Goal: Communication & Community: Answer question/provide support

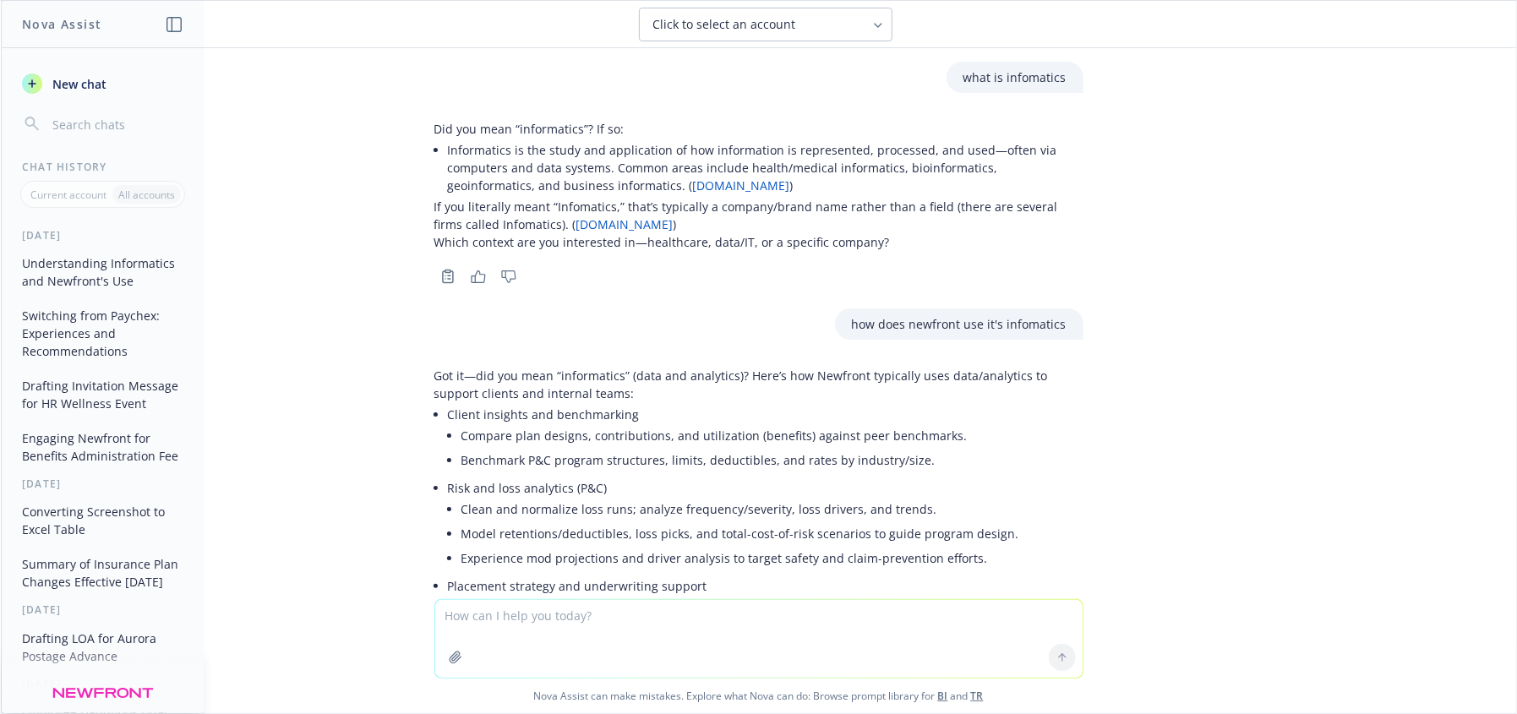
scroll to position [157, 0]
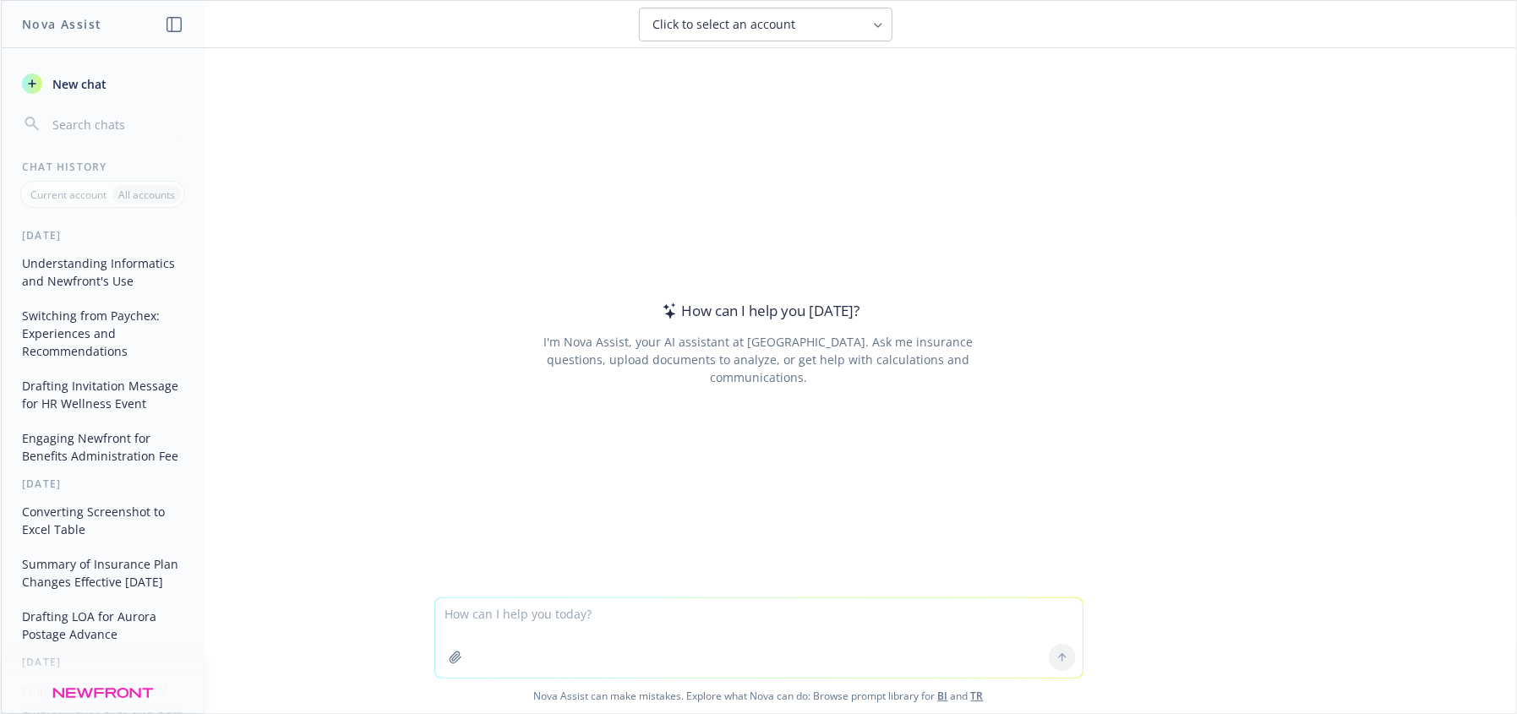
click at [449, 664] on icon "button" at bounding box center [456, 658] width 14 height 14
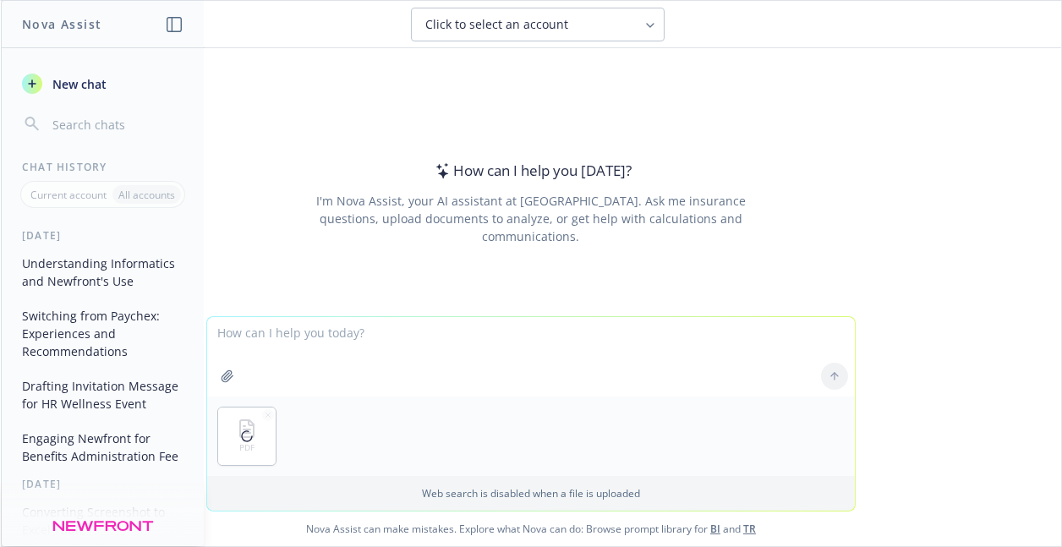
click at [298, 343] on textarea at bounding box center [530, 356] width 647 height 79
type textarea "I"
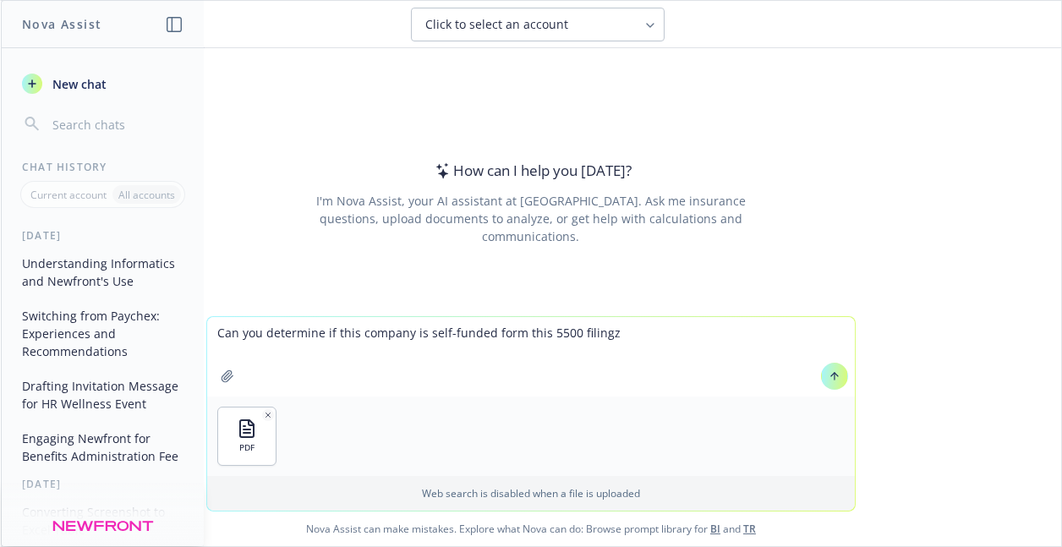
type textarea "Can you determine if this company is self-funded form this 5500 filingz?"
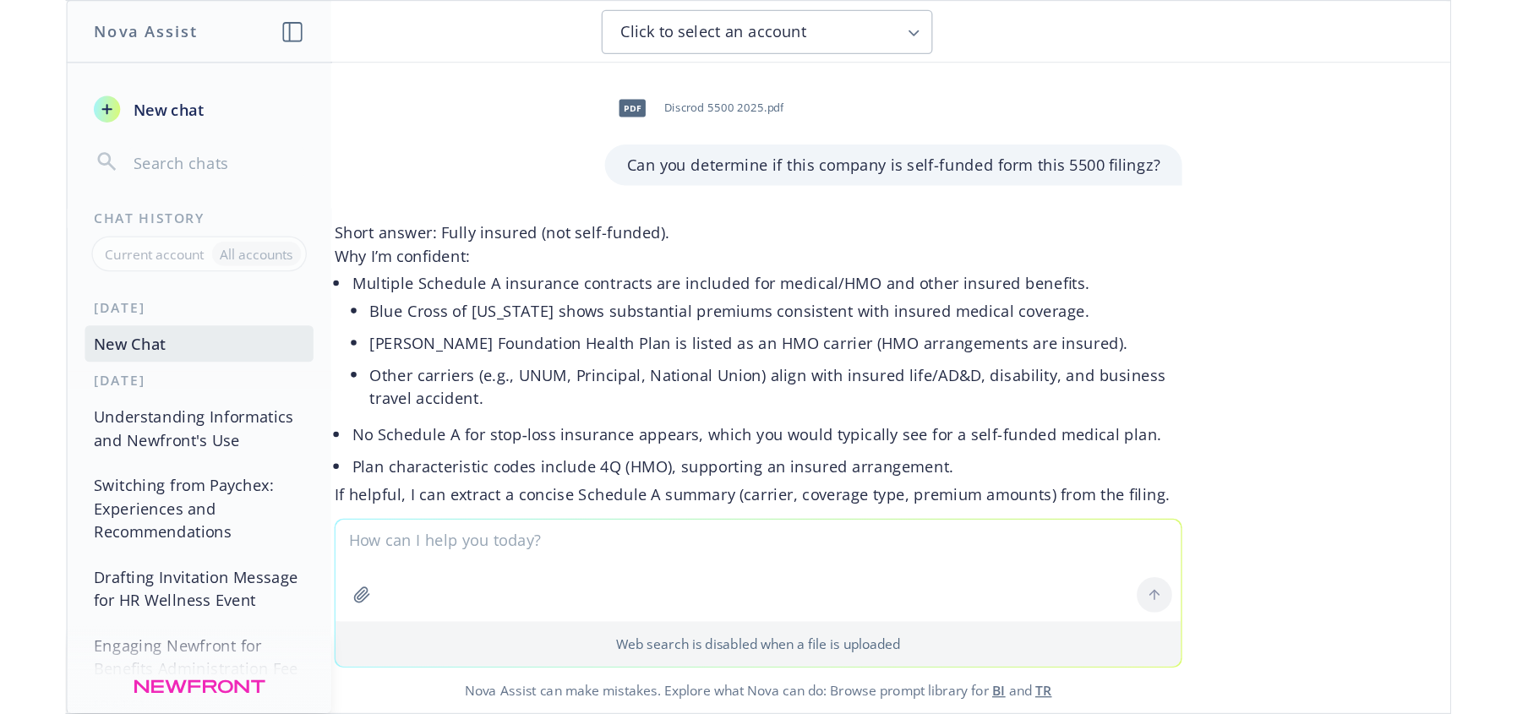
scroll to position [67, 0]
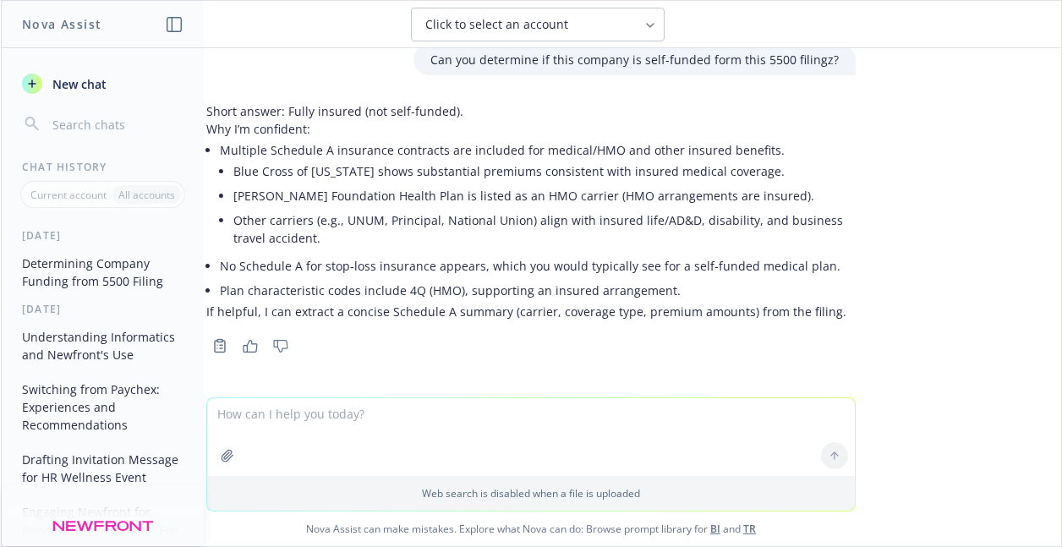
click at [429, 199] on li "Kaiser Foundation Health Plan is listed as an HMO carrier (HMO arrangements are…" at bounding box center [544, 195] width 622 height 25
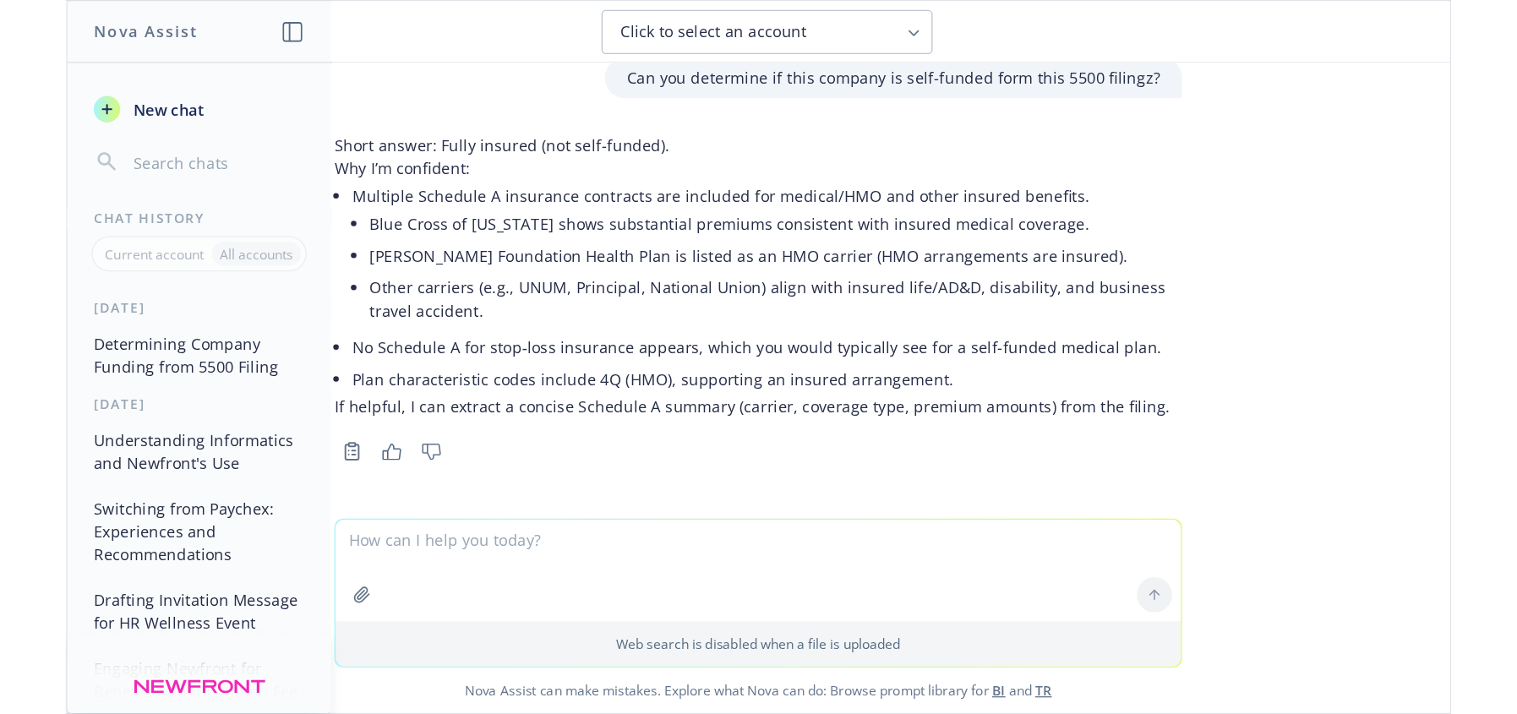
scroll to position [0, 0]
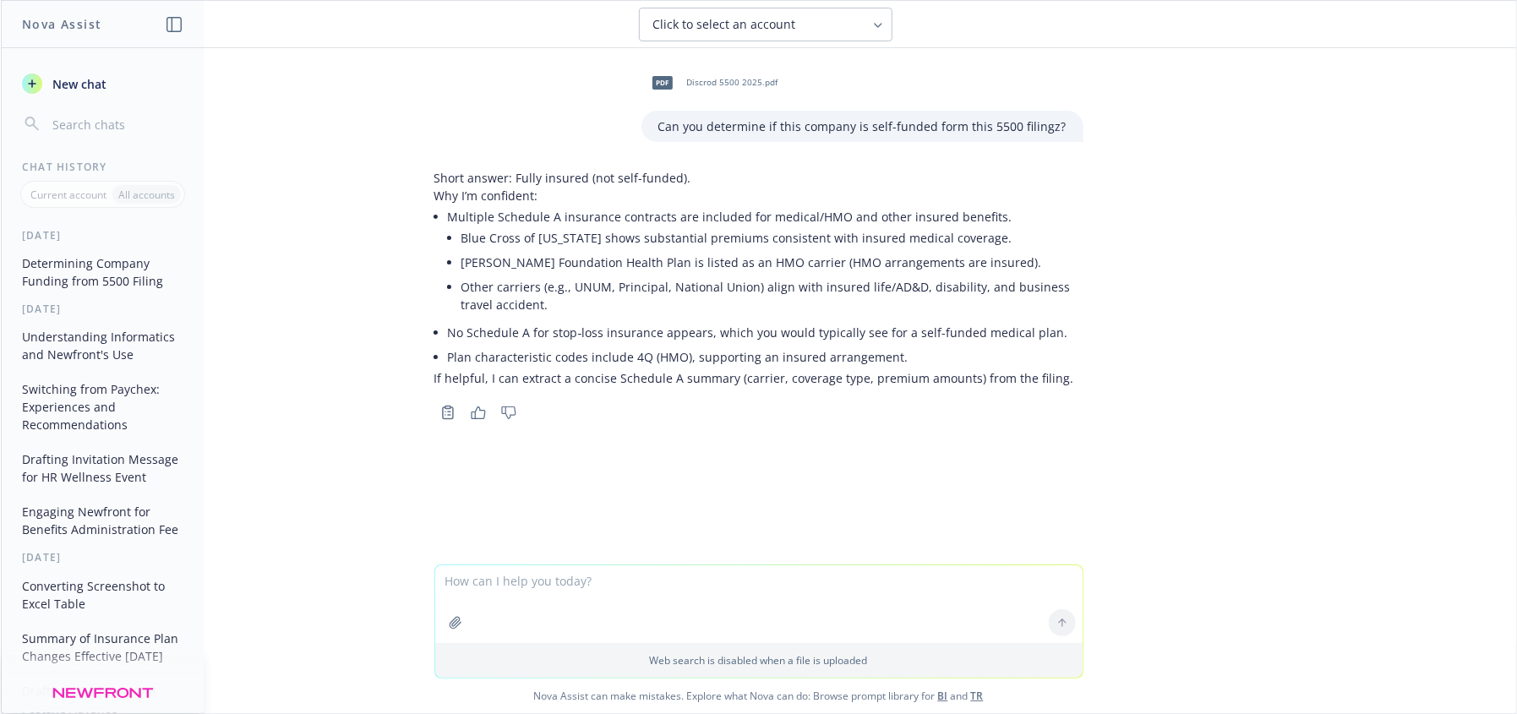
click at [752, 609] on textarea at bounding box center [758, 604] width 647 height 78
click at [664, 604] on textarea at bounding box center [758, 604] width 647 height 78
type textarea "yes please"
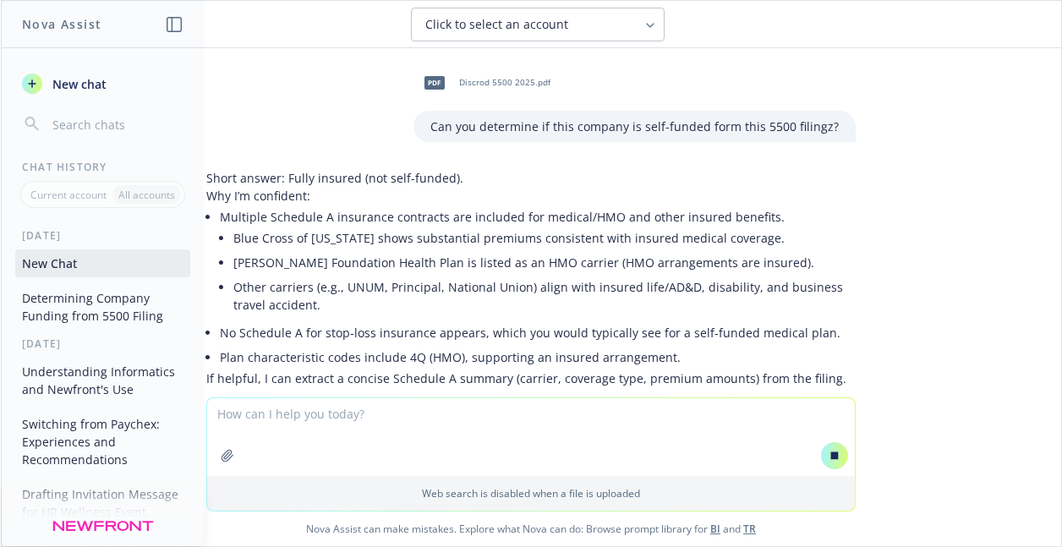
click at [270, 492] on p "Web search is disabled when a file is uploaded" at bounding box center [530, 493] width 627 height 14
click at [261, 501] on div "Web search is disabled when a file is uploaded" at bounding box center [530, 493] width 647 height 35
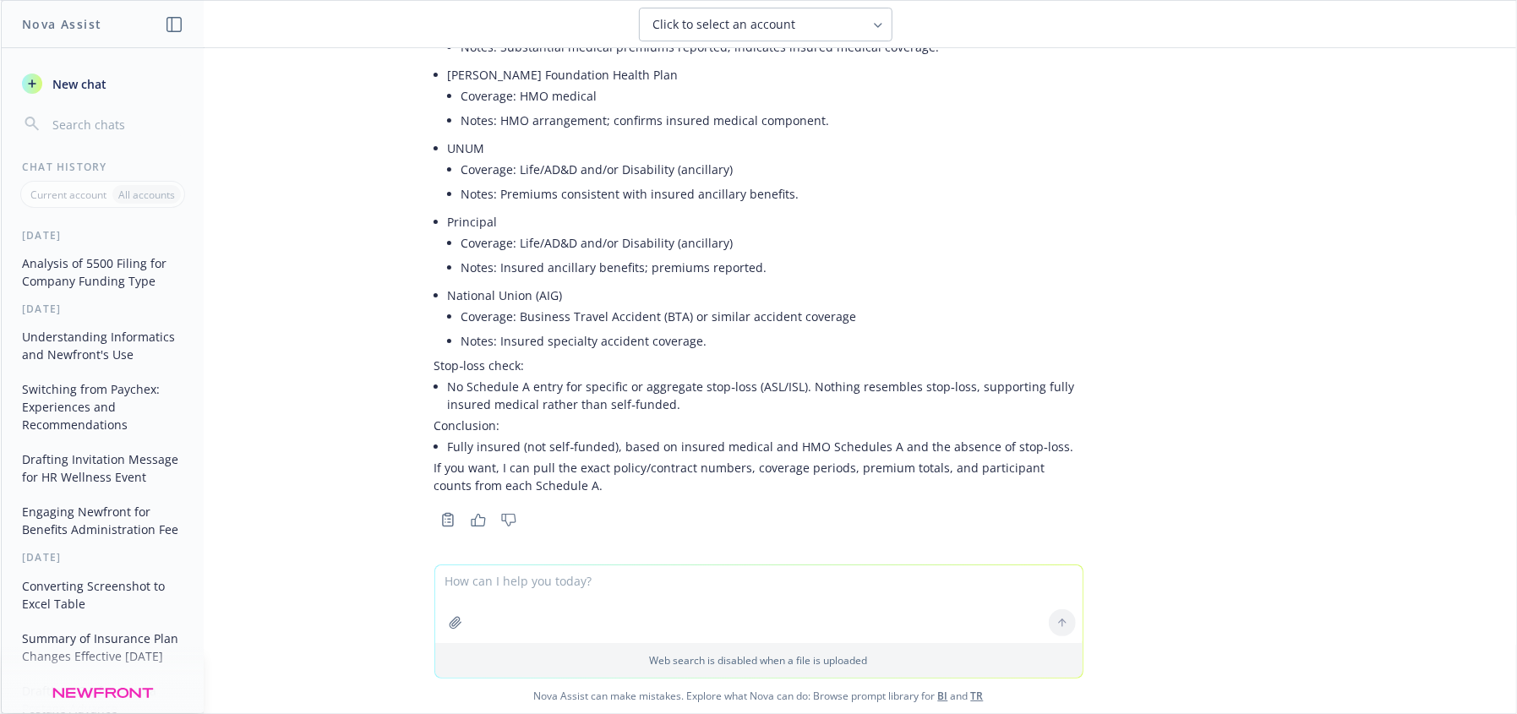
scroll to position [538, 0]
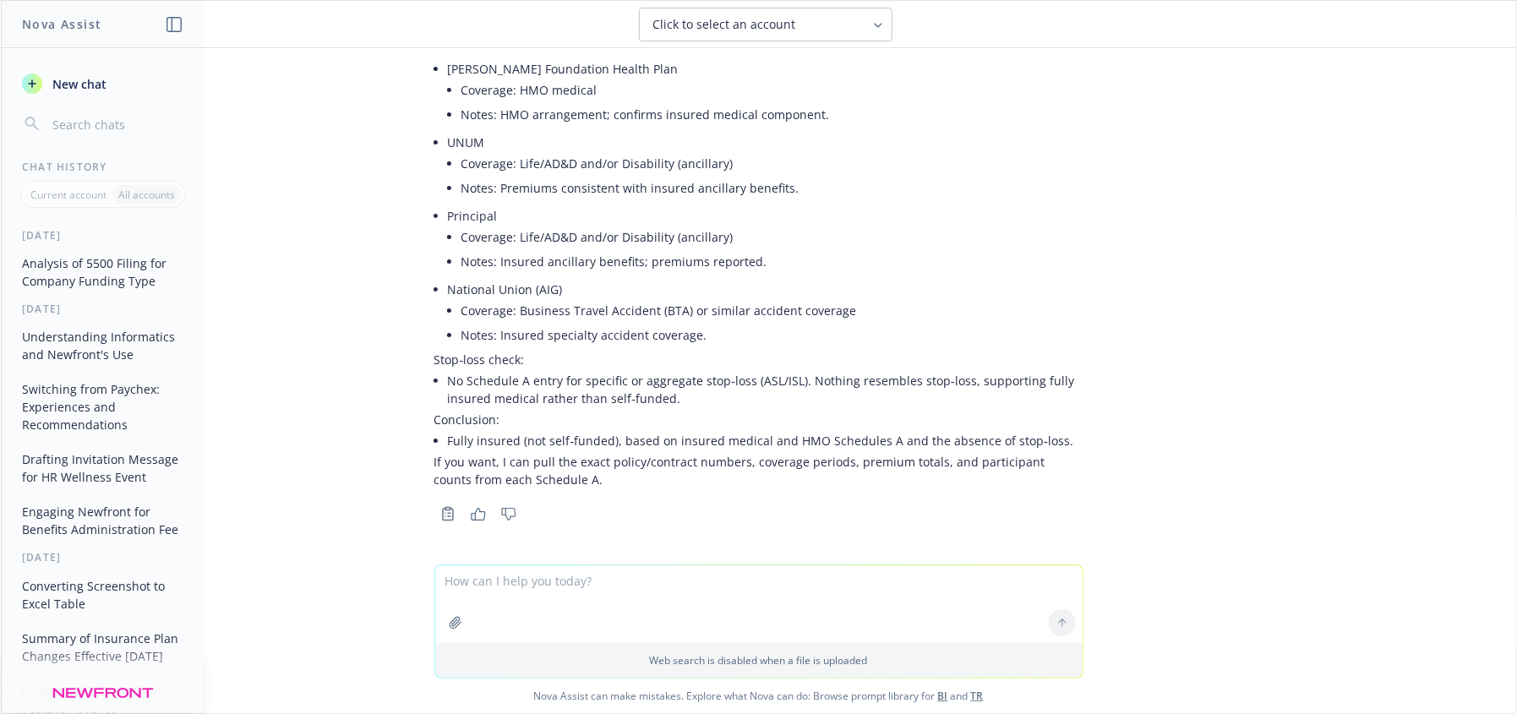
click at [593, 584] on textarea at bounding box center [758, 604] width 647 height 78
click at [560, 586] on textarea at bounding box center [758, 604] width 647 height 78
click at [449, 620] on icon "button" at bounding box center [456, 623] width 14 height 14
click at [479, 525] on textarea at bounding box center [758, 525] width 647 height 78
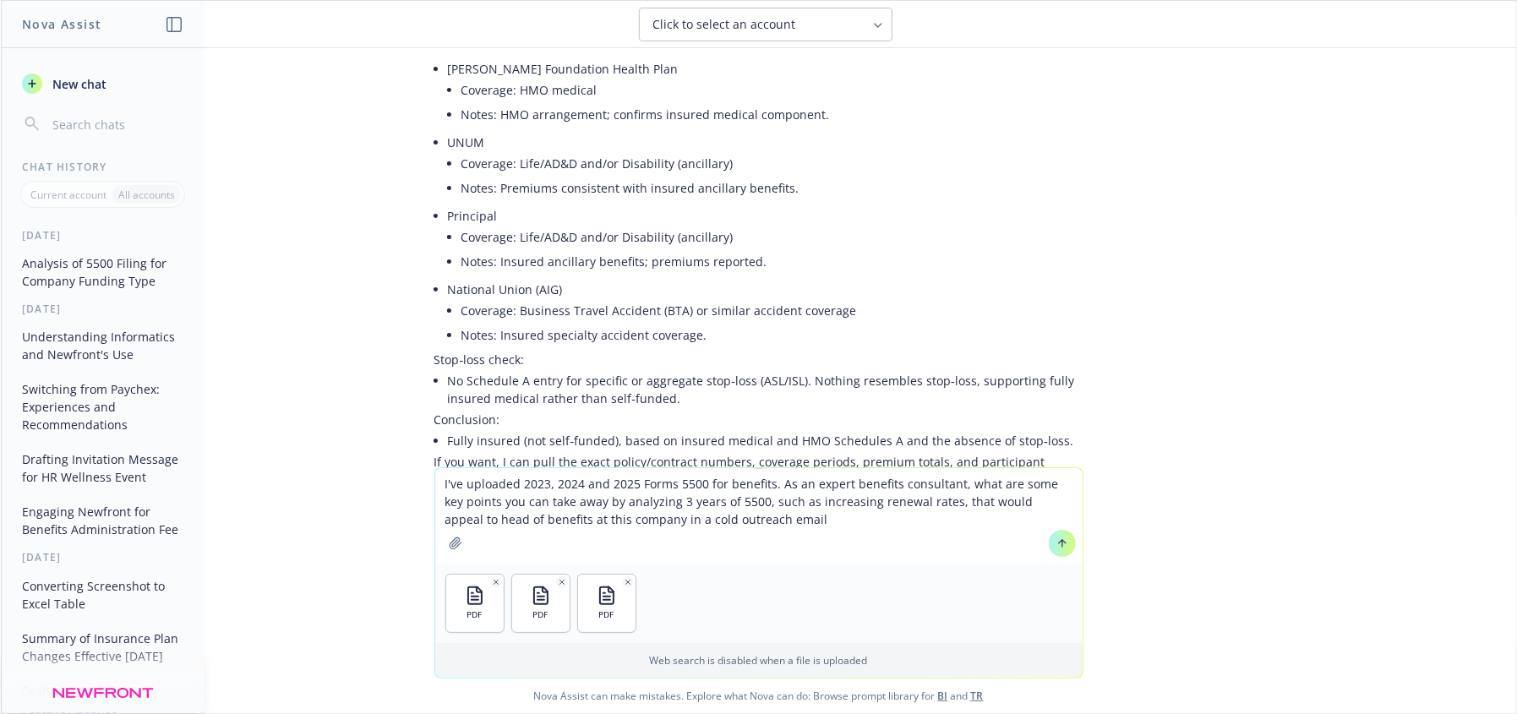
type textarea "I've uploaded 2023, 2024 and 2025 Forms 5500 for benefits. As an expert benefit…"
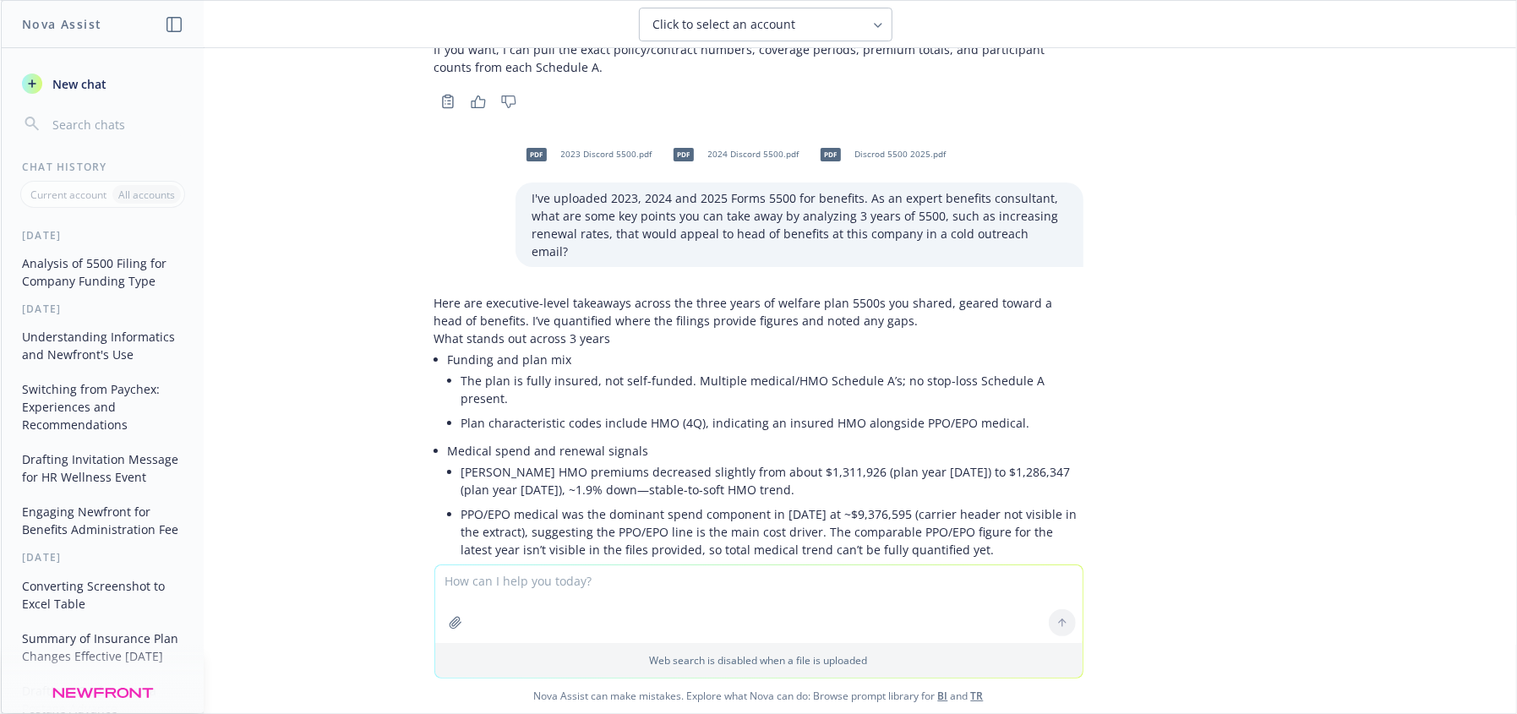
scroll to position [954, 0]
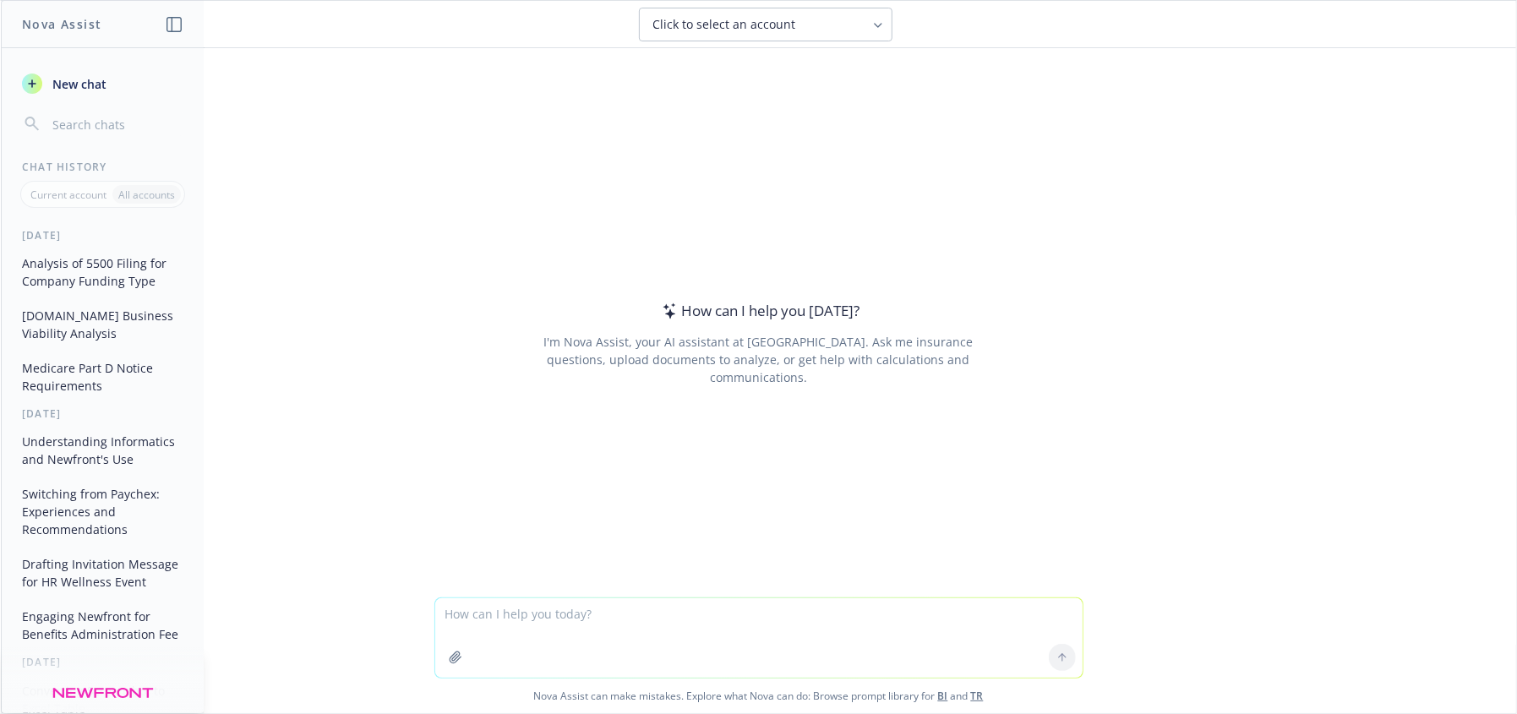
click at [605, 606] on textarea at bounding box center [758, 637] width 647 height 79
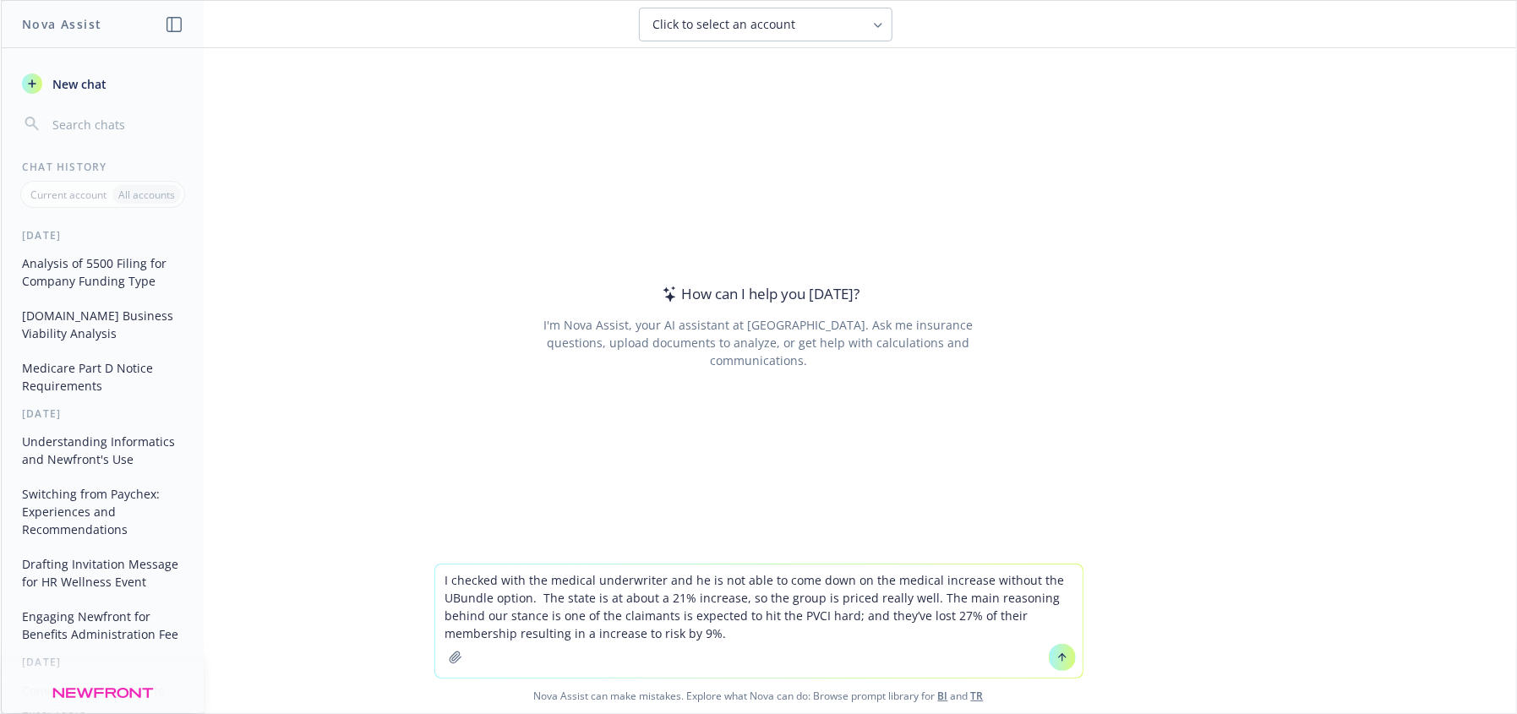
click at [493, 593] on textarea "I checked with the medical underwriter and he is not able to come down on the m…" at bounding box center [758, 621] width 647 height 113
drag, startPoint x: 448, startPoint y: 594, endPoint x: 718, endPoint y: 616, distance: 270.5
click at [456, 594] on textarea "I checked with the medical underwriter and he is not able to come down on the m…" at bounding box center [758, 621] width 647 height 113
click at [759, 636] on textarea "I checked with the medical underwriter and he is not able to come down on the m…" at bounding box center [758, 621] width 647 height 113
click at [438, 575] on textarea "I checked with the medical underwriter and he is not able to come down on the m…" at bounding box center [758, 621] width 647 height 113
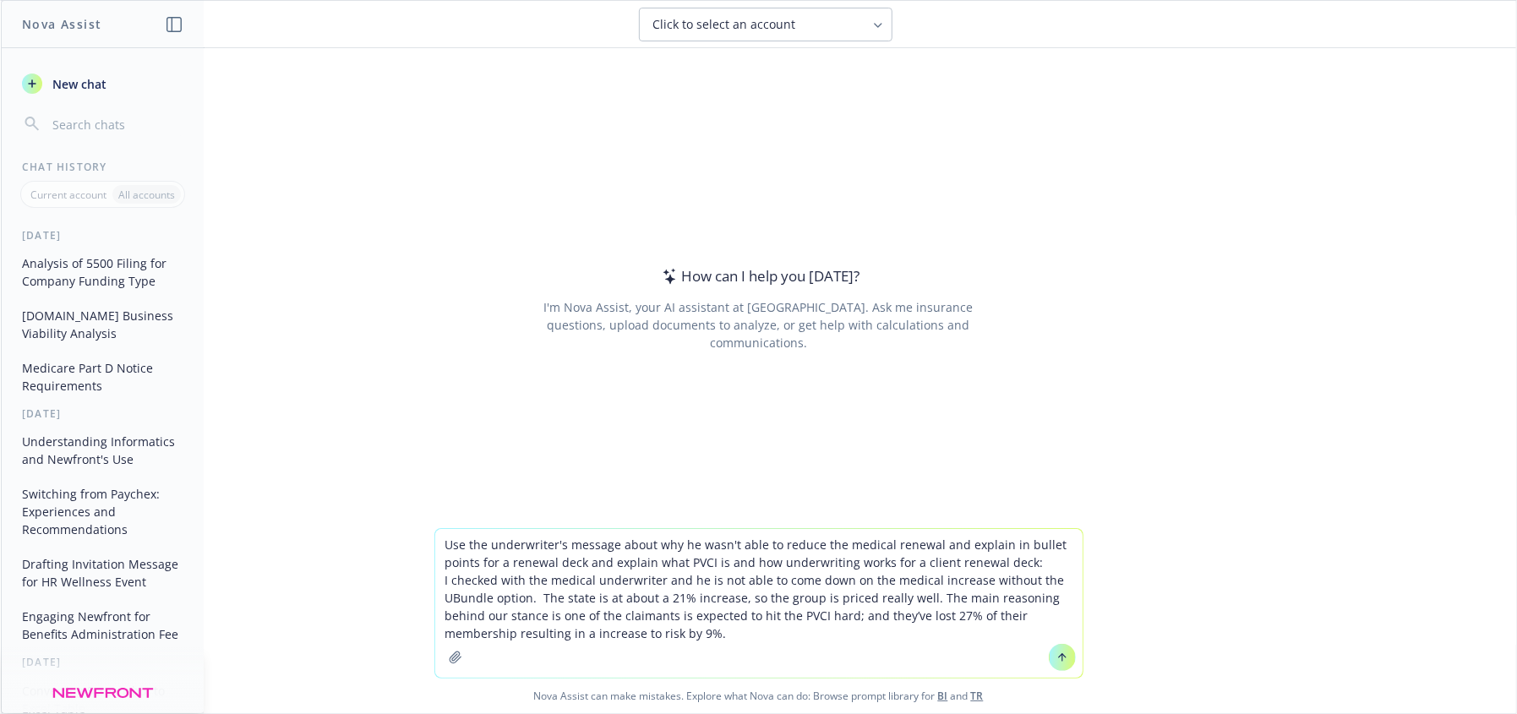
type textarea "Use the underwriter's message about why he wasn't able to reduce the medical re…"
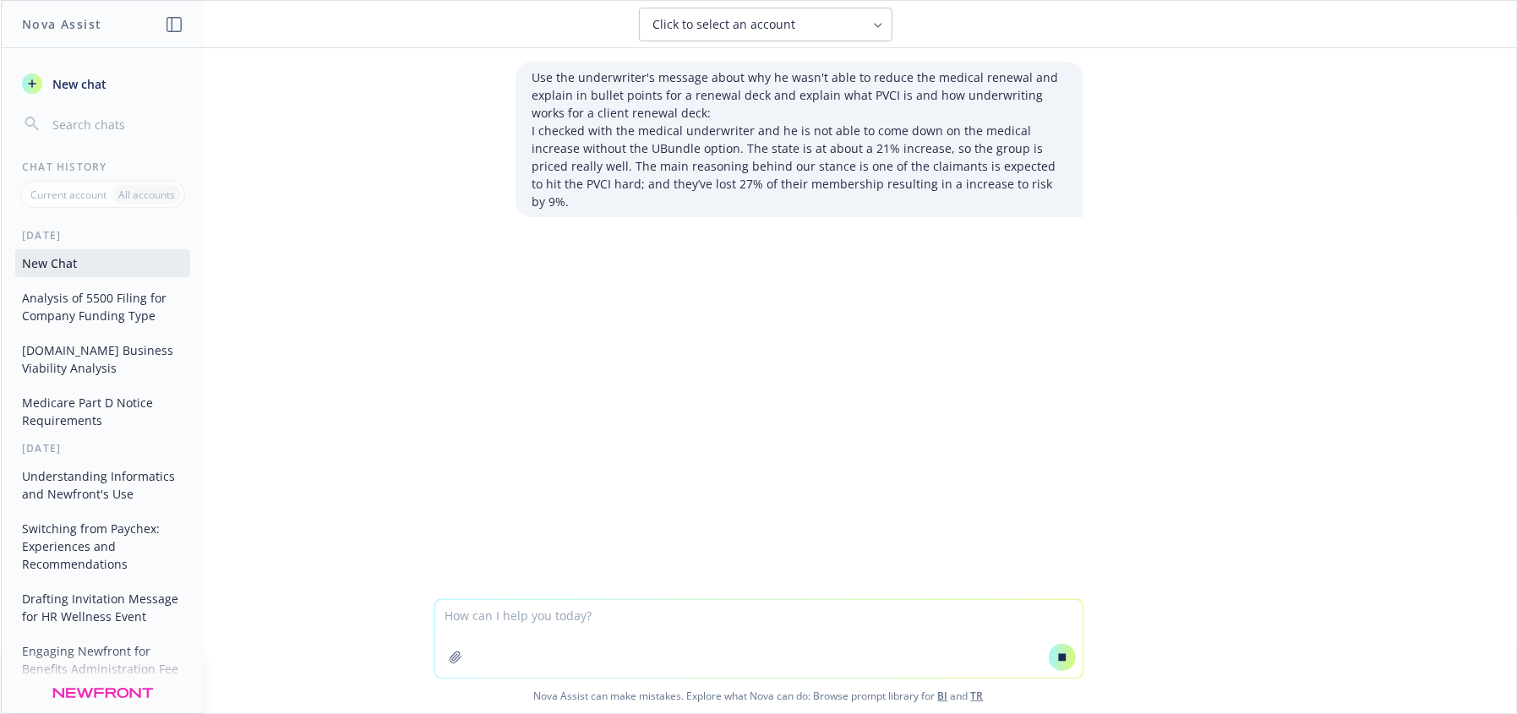
click at [877, 26] on icon at bounding box center [878, 26] width 14 height 14
click at [763, 71] on input "search" at bounding box center [777, 68] width 213 height 32
click at [1044, 413] on div "Use the underwriter's message about why he wasn't able to reduce the medical re…" at bounding box center [759, 323] width 1516 height 551
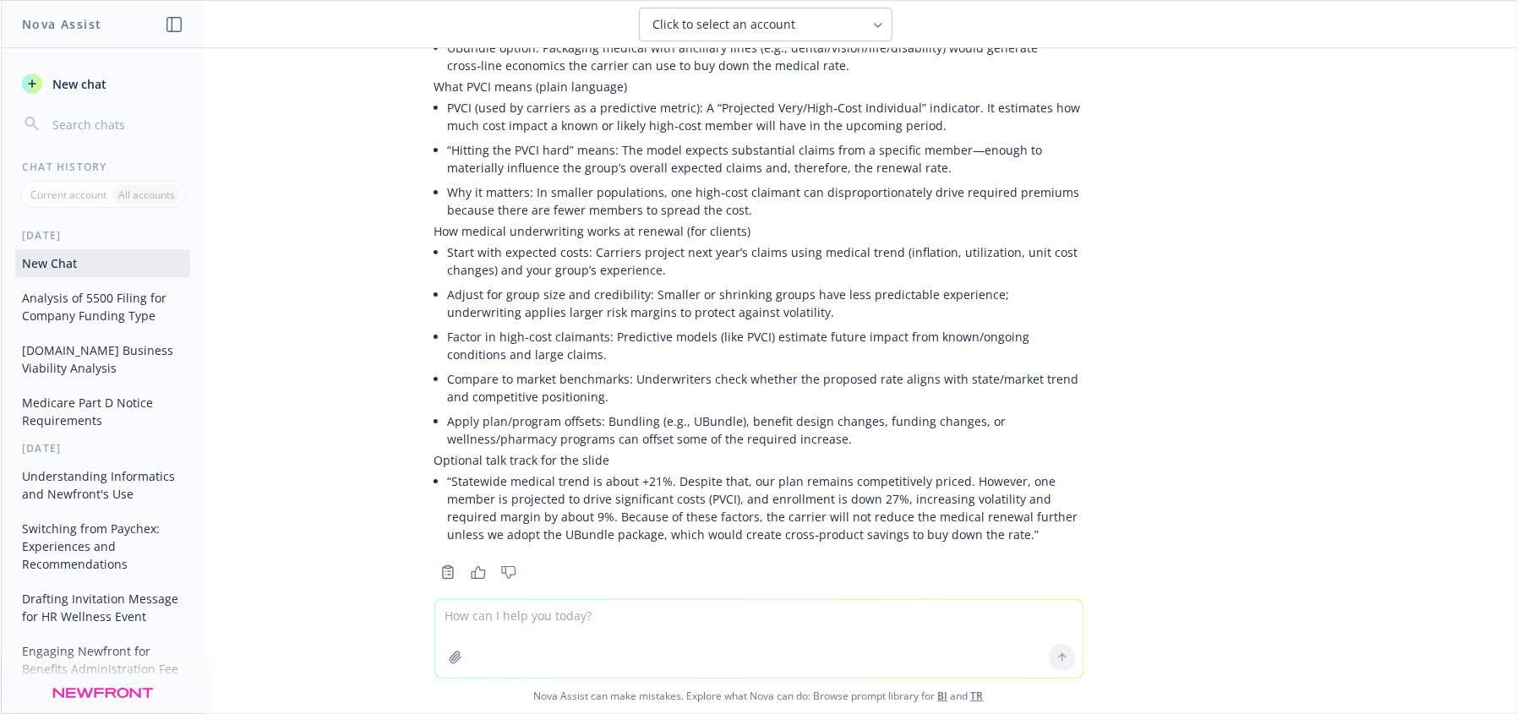
scroll to position [437, 0]
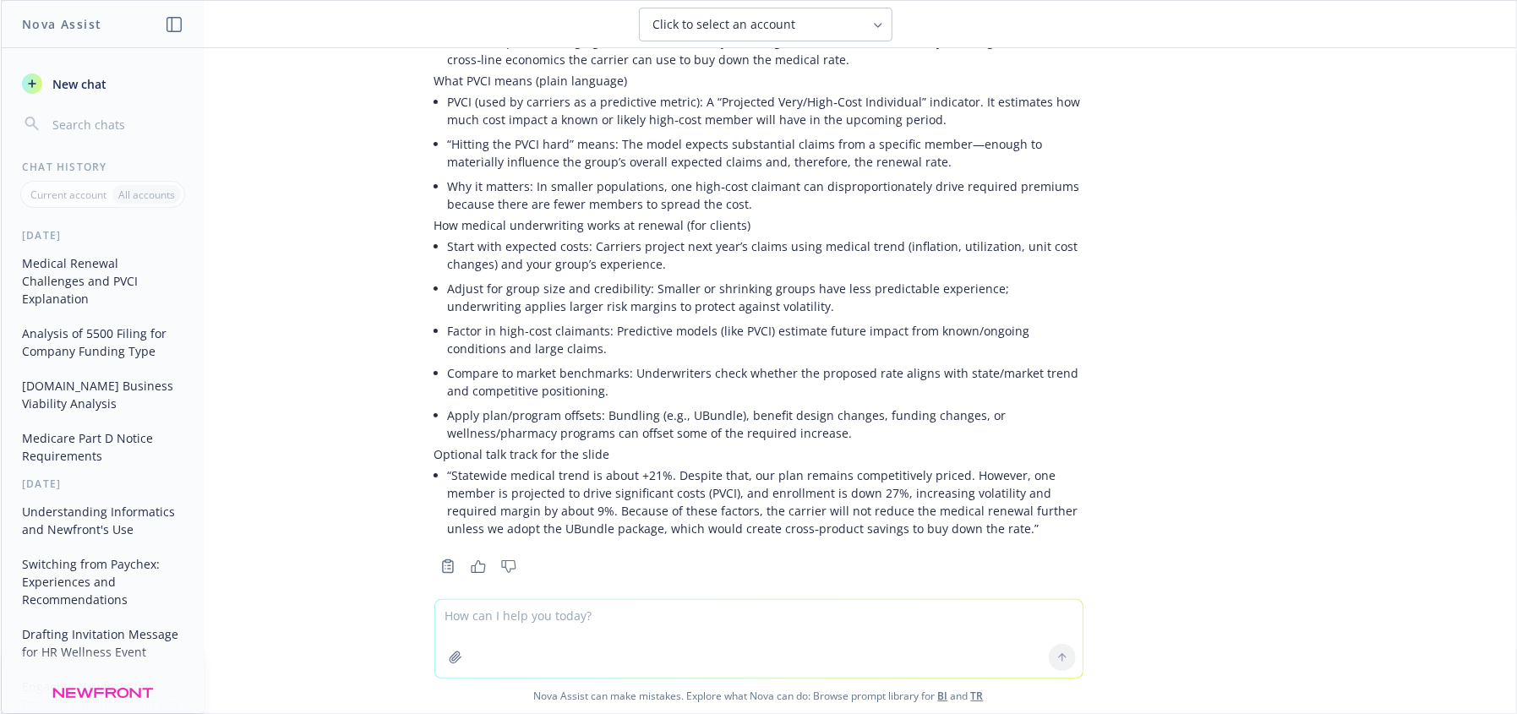
click at [690, 148] on li "“Hitting the PVCI hard” means: The model expects substantial claims from a spec…" at bounding box center [766, 153] width 636 height 42
click at [760, 132] on li "“Hitting the PVCI hard” means: The model expects substantial claims from a spec…" at bounding box center [766, 153] width 636 height 42
click at [829, 132] on li "“Hitting the PVCI hard” means: The model expects substantial claims from a spec…" at bounding box center [766, 153] width 636 height 42
click at [641, 132] on li "“Hitting the PVCI hard” means: The model expects substantial claims from a spec…" at bounding box center [766, 153] width 636 height 42
click at [602, 138] on li "“Hitting the PVCI hard” means: The model expects substantial claims from a spec…" at bounding box center [766, 153] width 636 height 42
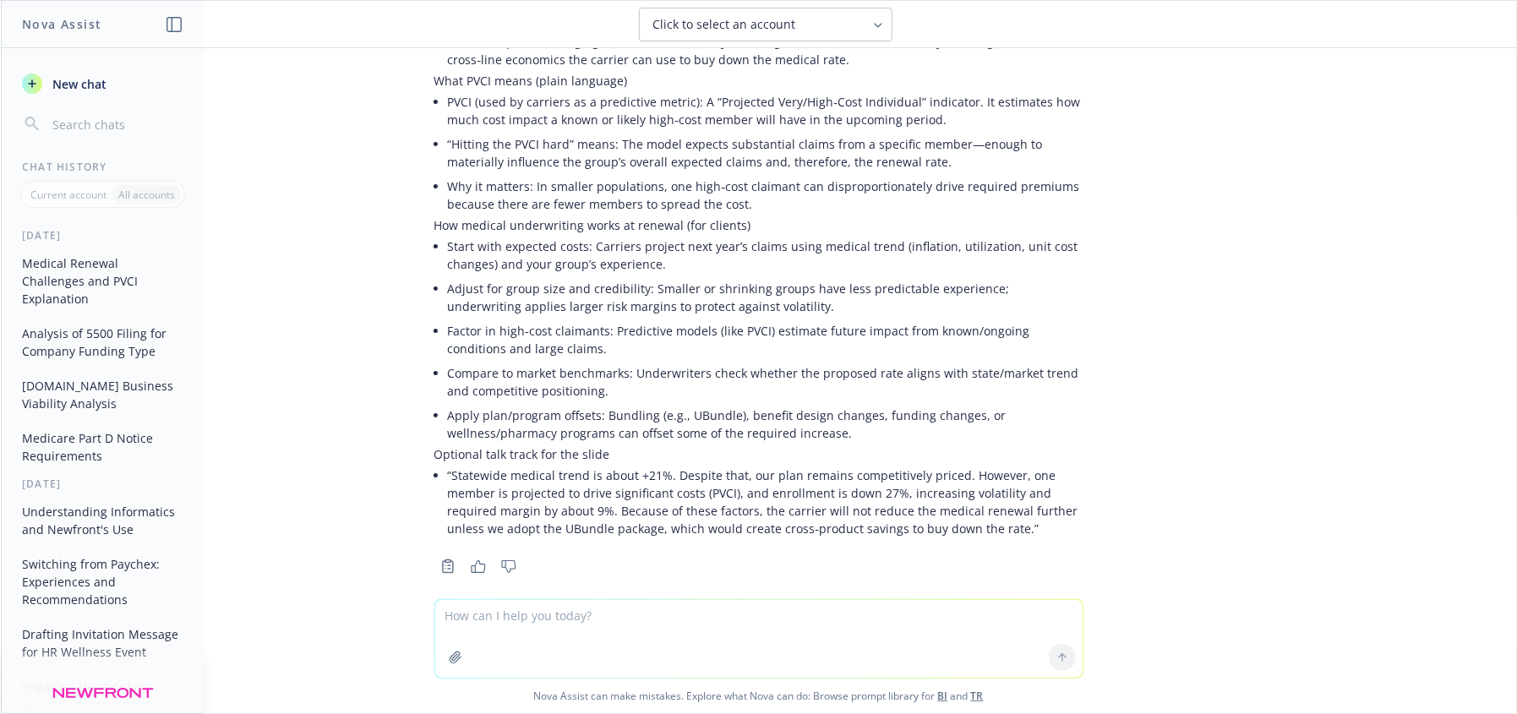
click at [593, 613] on textarea at bounding box center [758, 639] width 647 height 78
type textarea "how do you calculate medical trend"
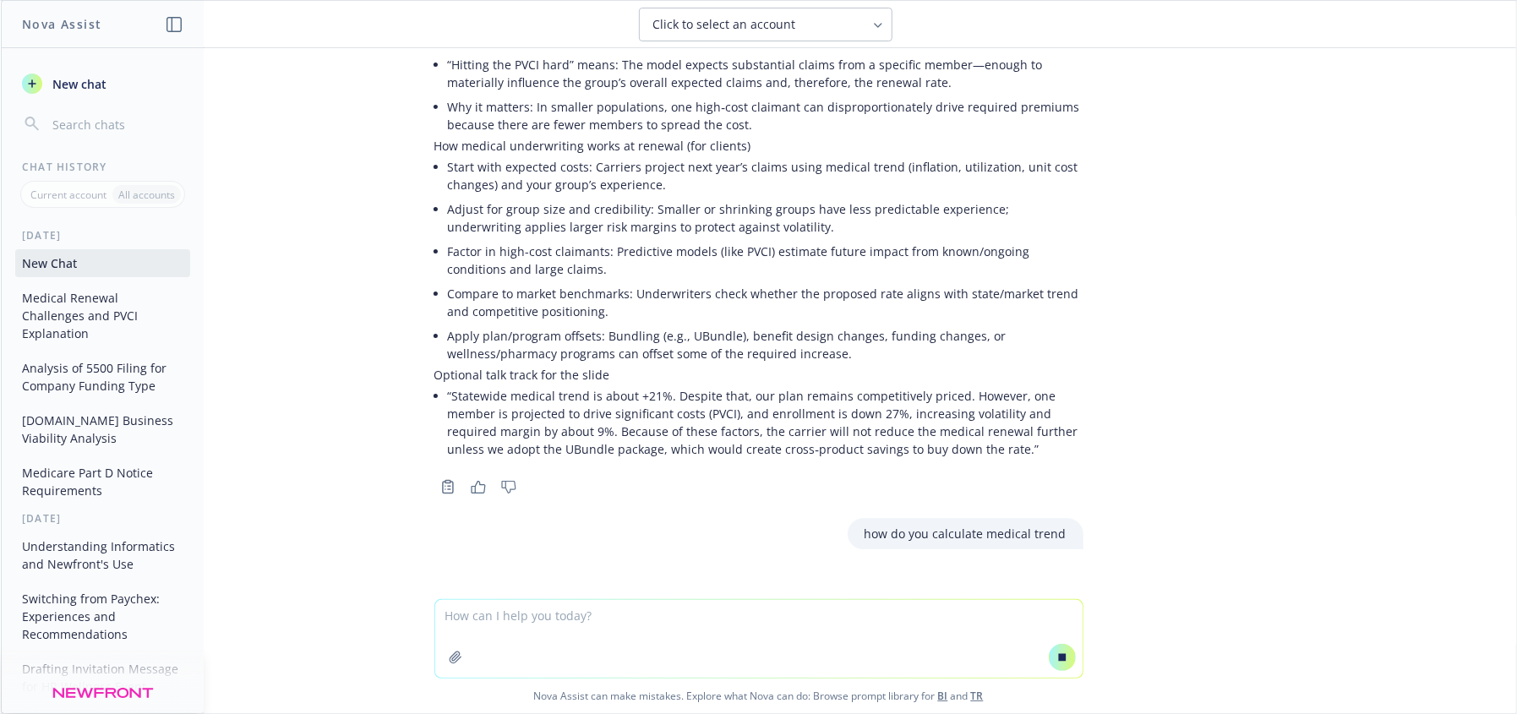
scroll to position [506, 0]
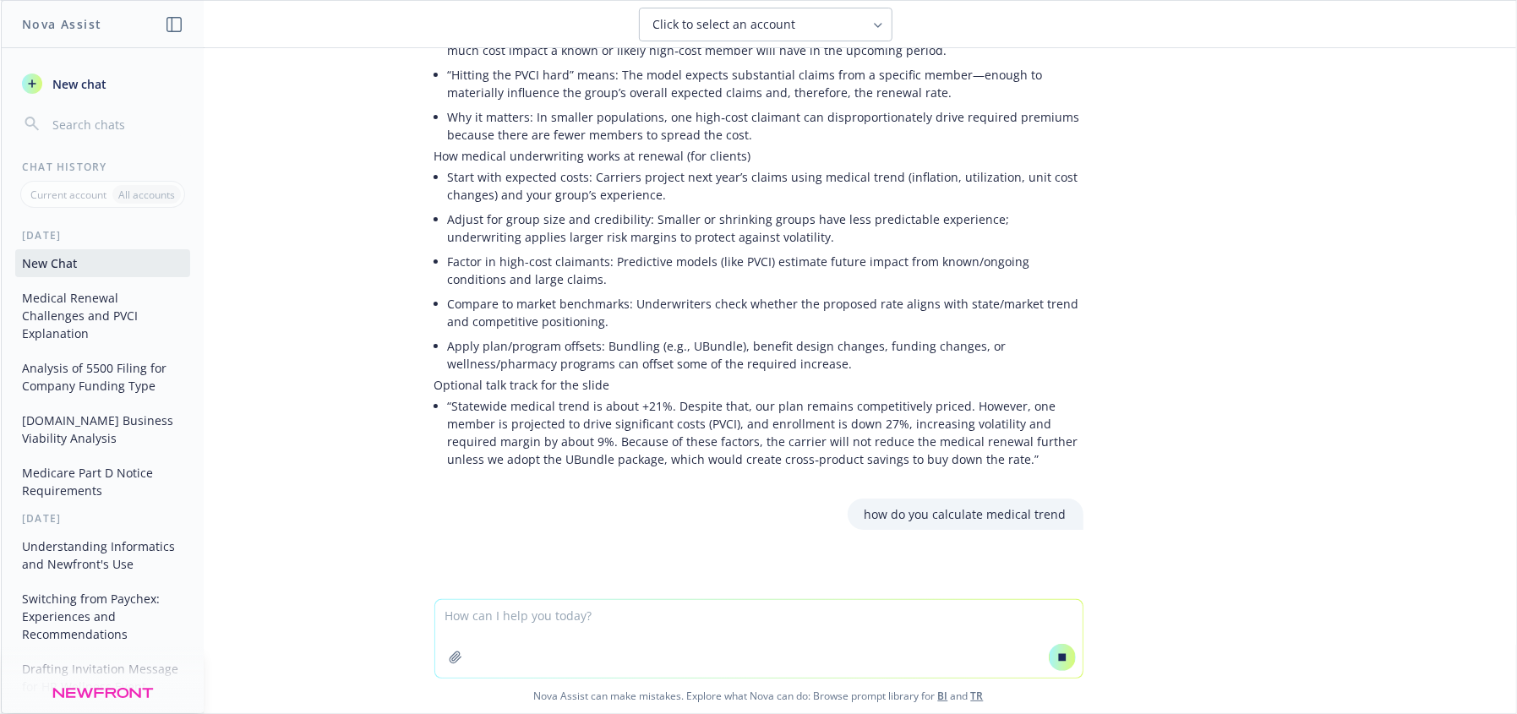
click at [525, 207] on li "Adjust for group size and credibility: Smaller or shrinking groups have less pr…" at bounding box center [766, 228] width 636 height 42
click at [607, 211] on li "Adjust for group size and credibility: Smaller or shrinking groups have less pr…" at bounding box center [766, 228] width 636 height 42
click at [481, 259] on li "Factor in high-cost claimants: Predictive models (like PVCI) estimate future im…" at bounding box center [766, 270] width 636 height 42
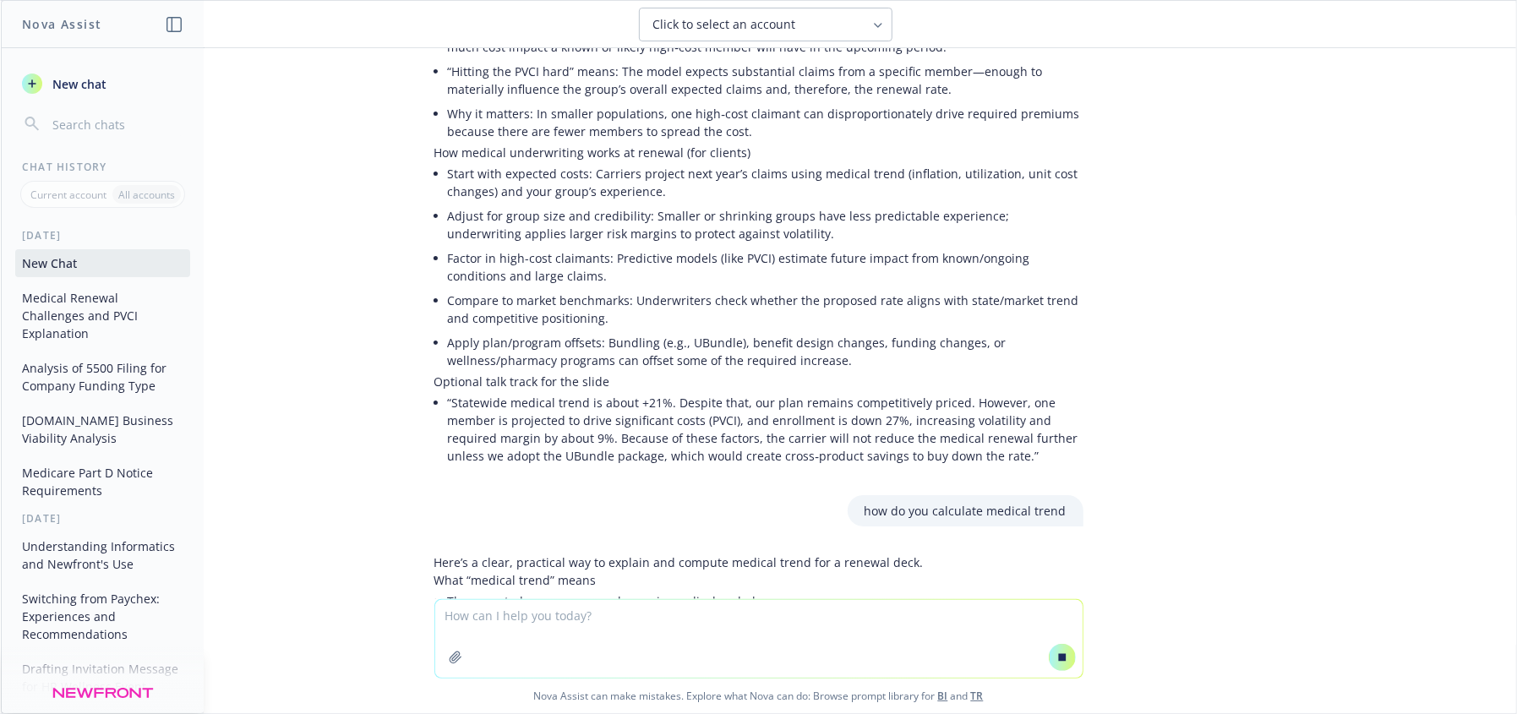
scroll to position [516, 0]
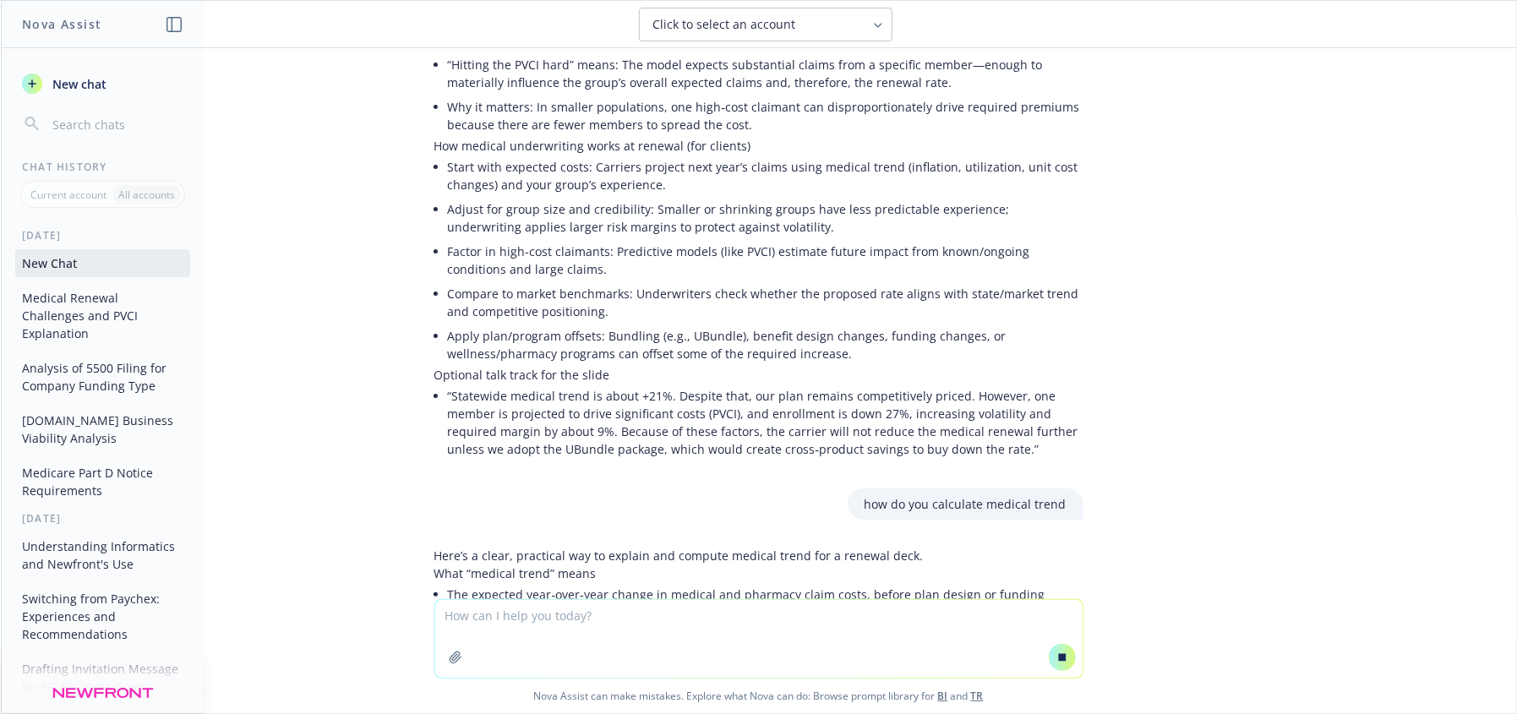
drag, startPoint x: 1329, startPoint y: 523, endPoint x: 1449, endPoint y: 451, distance: 139.9
click at [1330, 523] on div "Use the underwriter's message about why he wasn't able to reduce the medical re…" at bounding box center [759, 323] width 1516 height 551
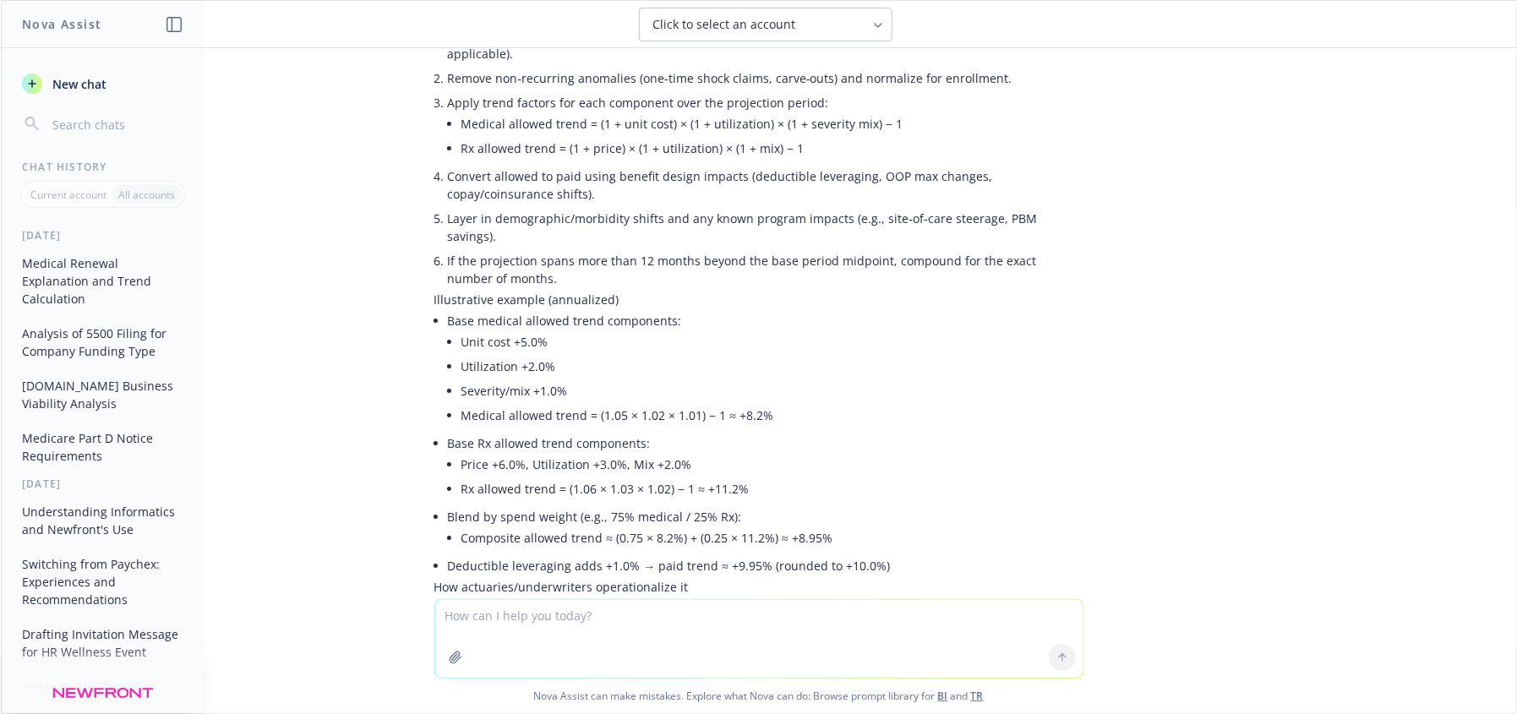
scroll to position [1518, 0]
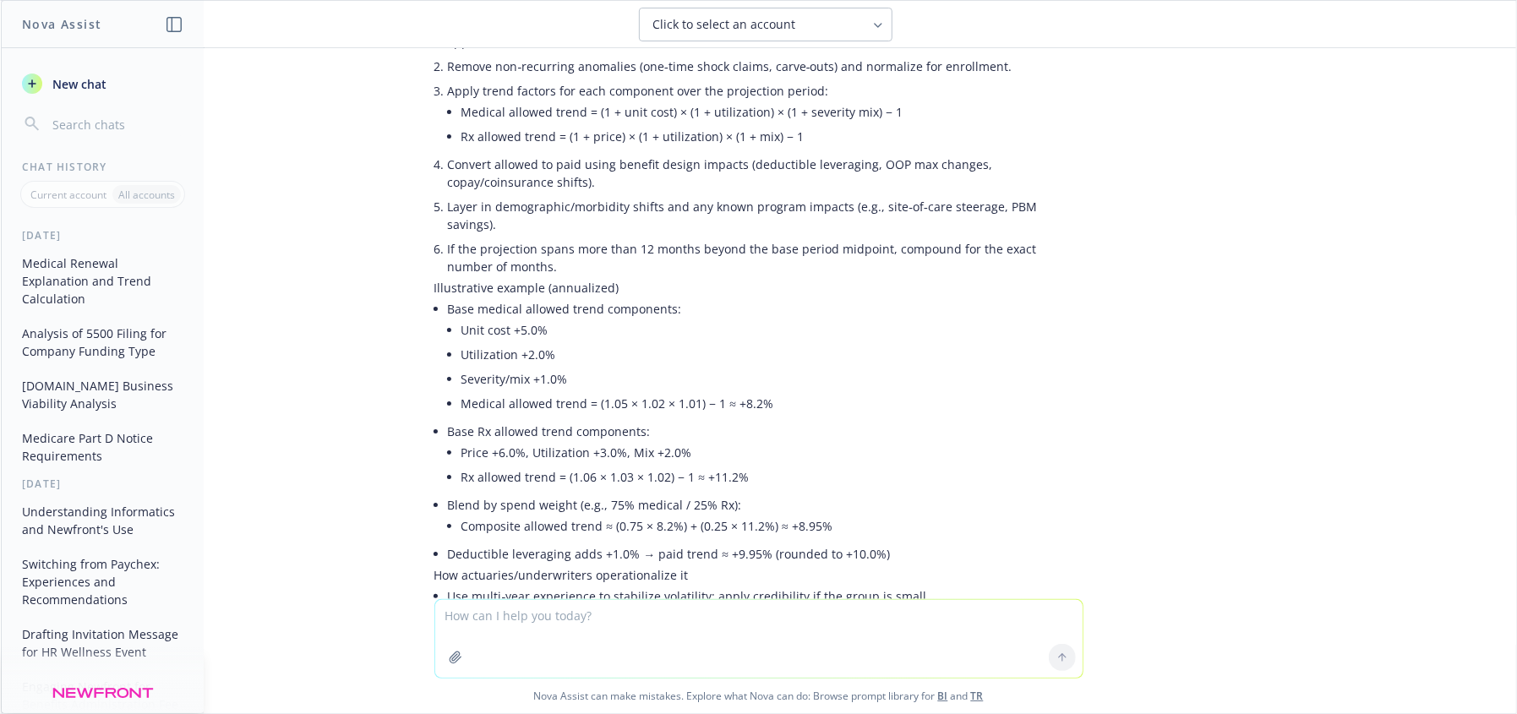
click at [668, 655] on textarea at bounding box center [758, 639] width 647 height 78
type textarea "e"
type textarea "please explain the medical [PERSON_NAME] nd how to calculate as if I am new to …"
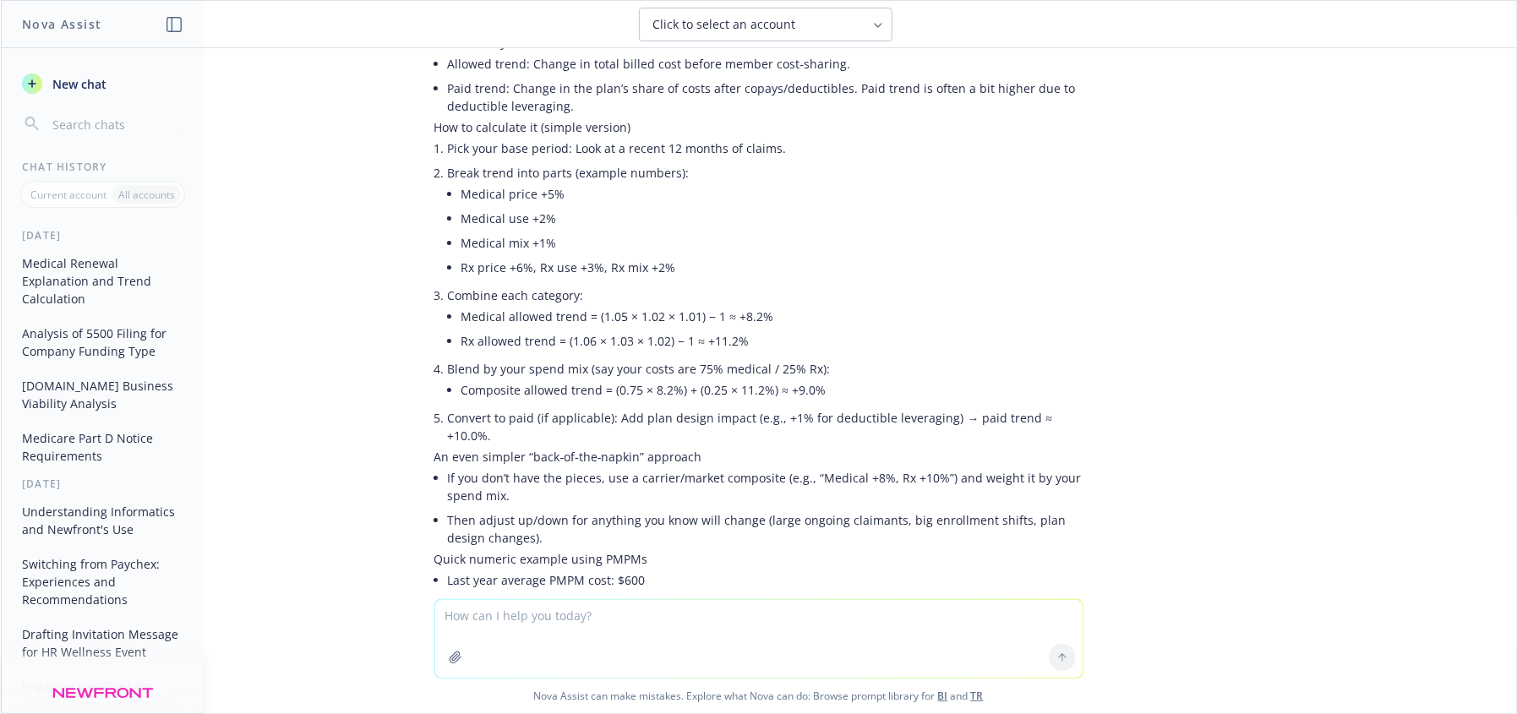
scroll to position [2905, 0]
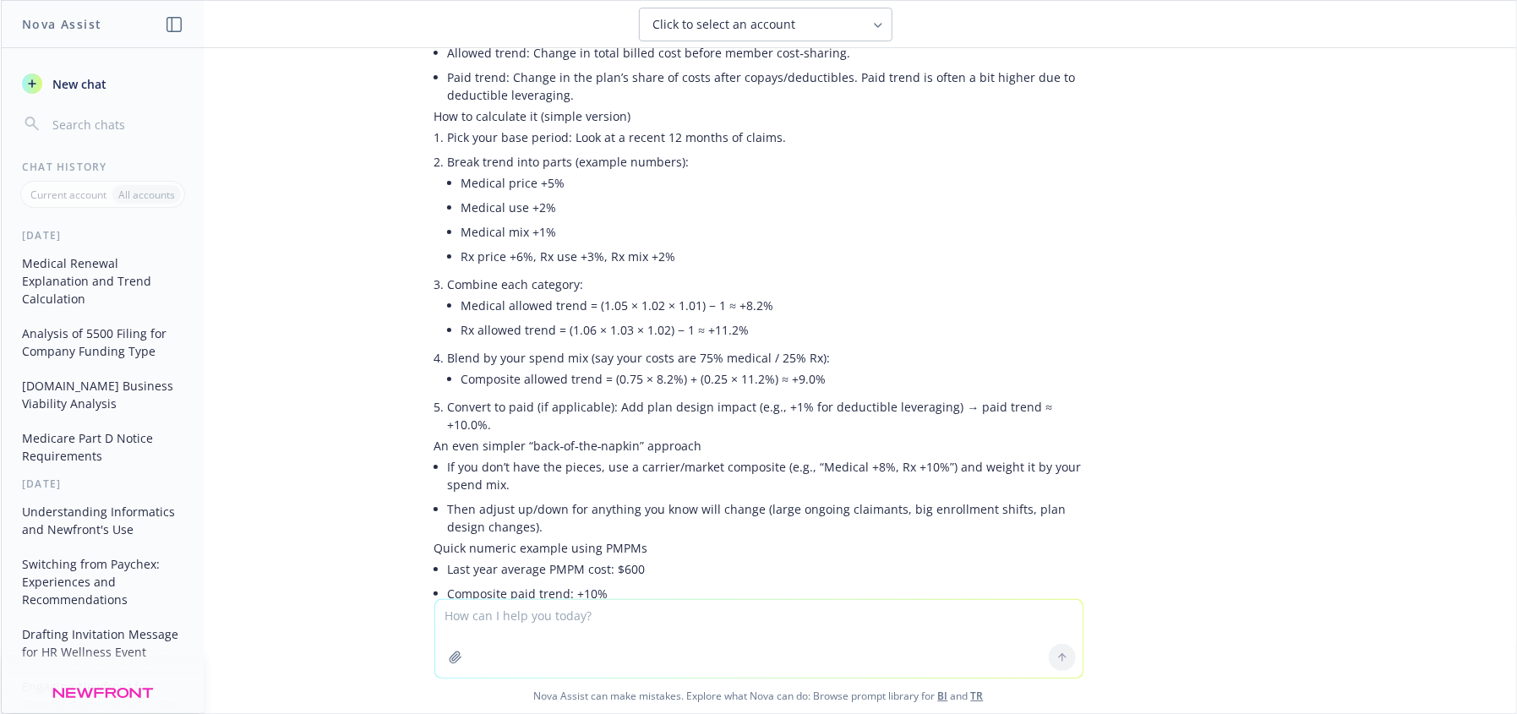
drag, startPoint x: 649, startPoint y: 634, endPoint x: 975, endPoint y: 653, distance: 326.8
click at [652, 634] on textarea at bounding box center [758, 639] width 647 height 78
click at [748, 650] on textarea at bounding box center [758, 639] width 647 height 78
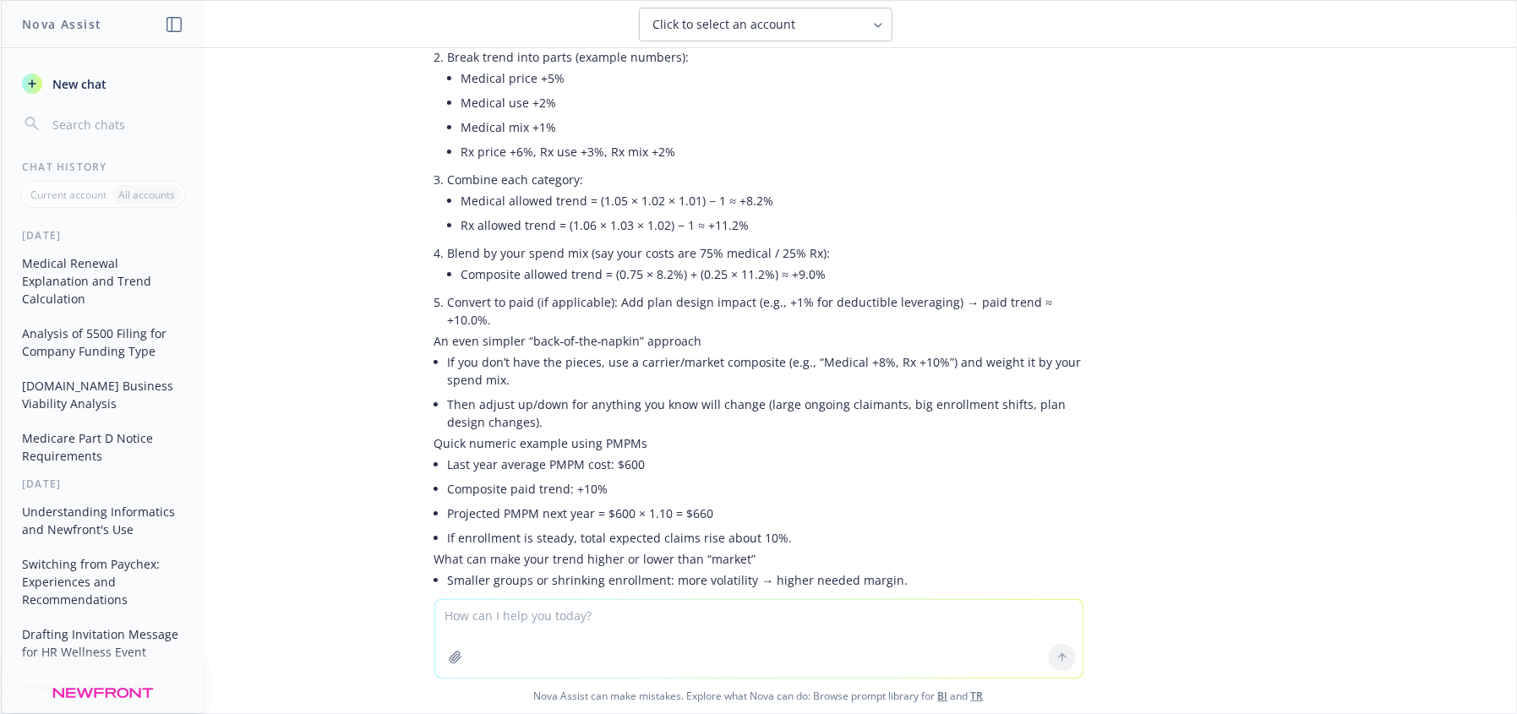
scroll to position [3016, 0]
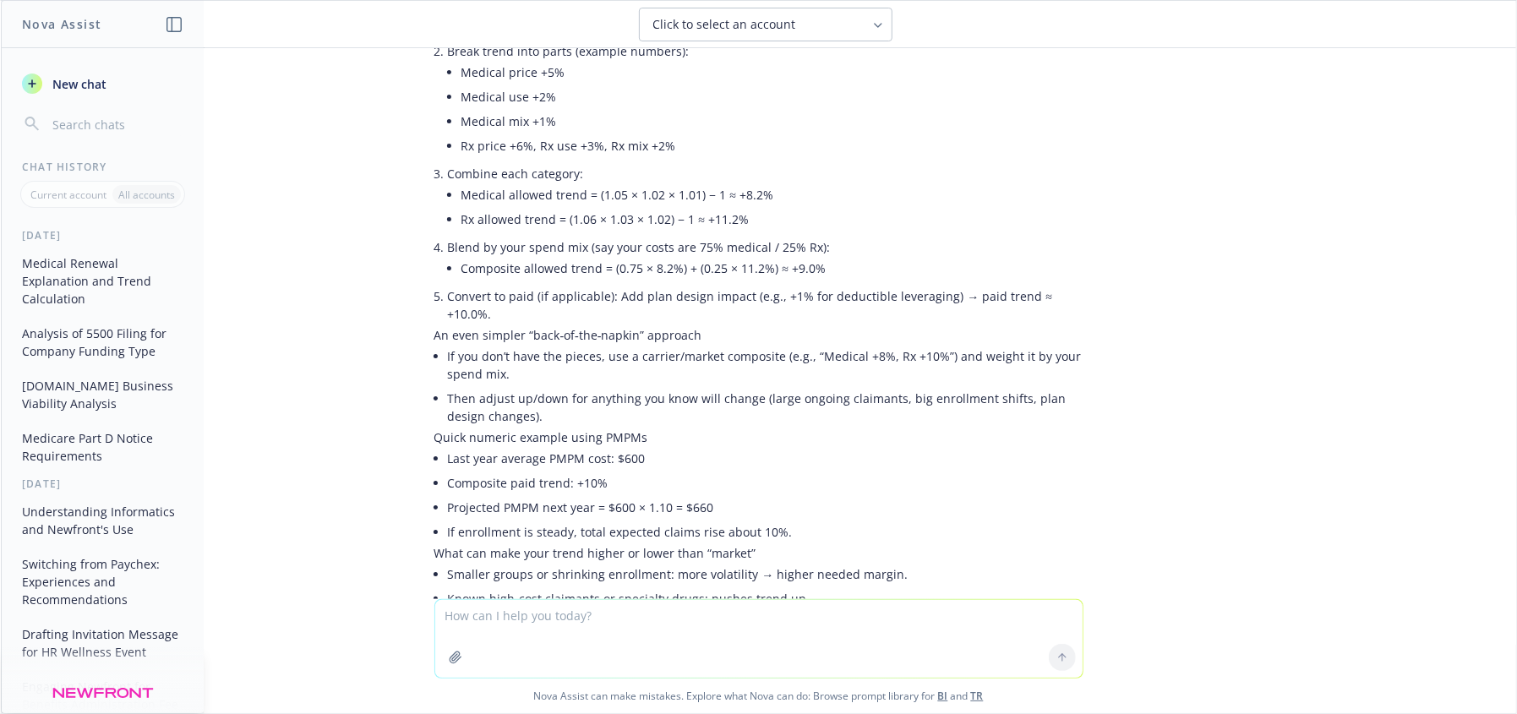
click at [775, 626] on textarea at bounding box center [758, 639] width 647 height 78
click at [729, 611] on textarea at bounding box center [758, 639] width 647 height 78
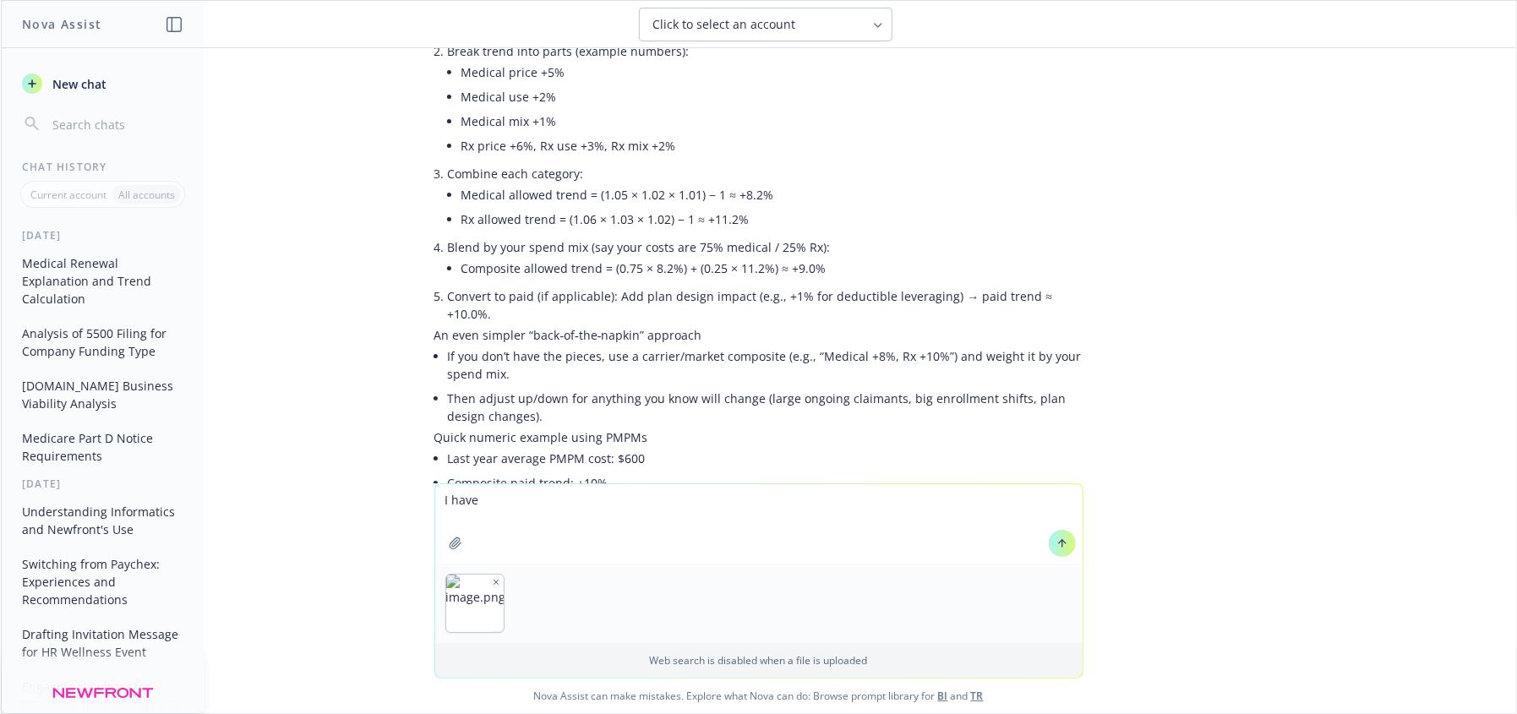
click at [493, 508] on textarea "I have" at bounding box center [758, 523] width 647 height 79
drag, startPoint x: 493, startPoint y: 502, endPoint x: 422, endPoint y: 490, distance: 72.0
click at [423, 494] on div "I have Web search is disabled when a file is uploaded Nova Assist can make mist…" at bounding box center [759, 598] width 1516 height 230
type textarea "z"
type textarea "T"
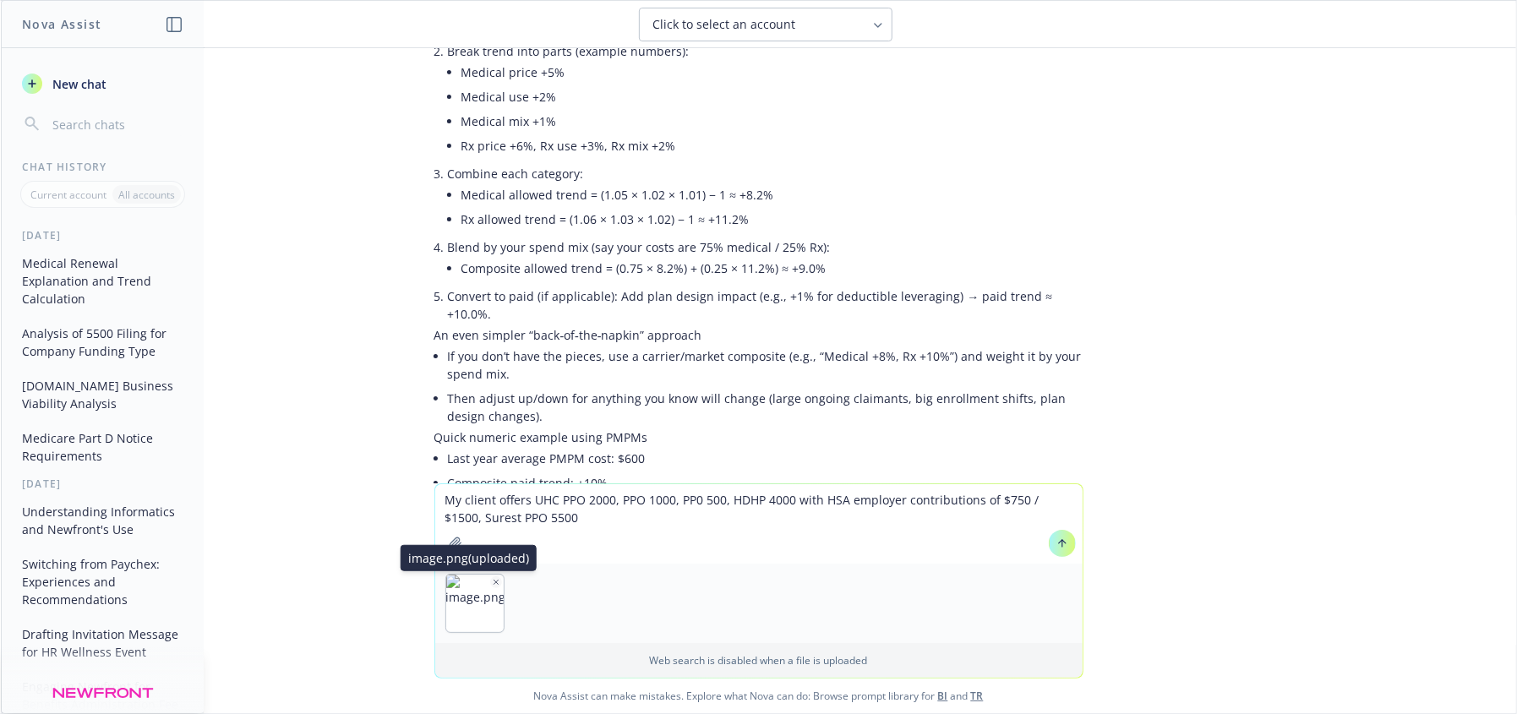
click at [492, 578] on icon "button" at bounding box center [496, 582] width 8 height 8
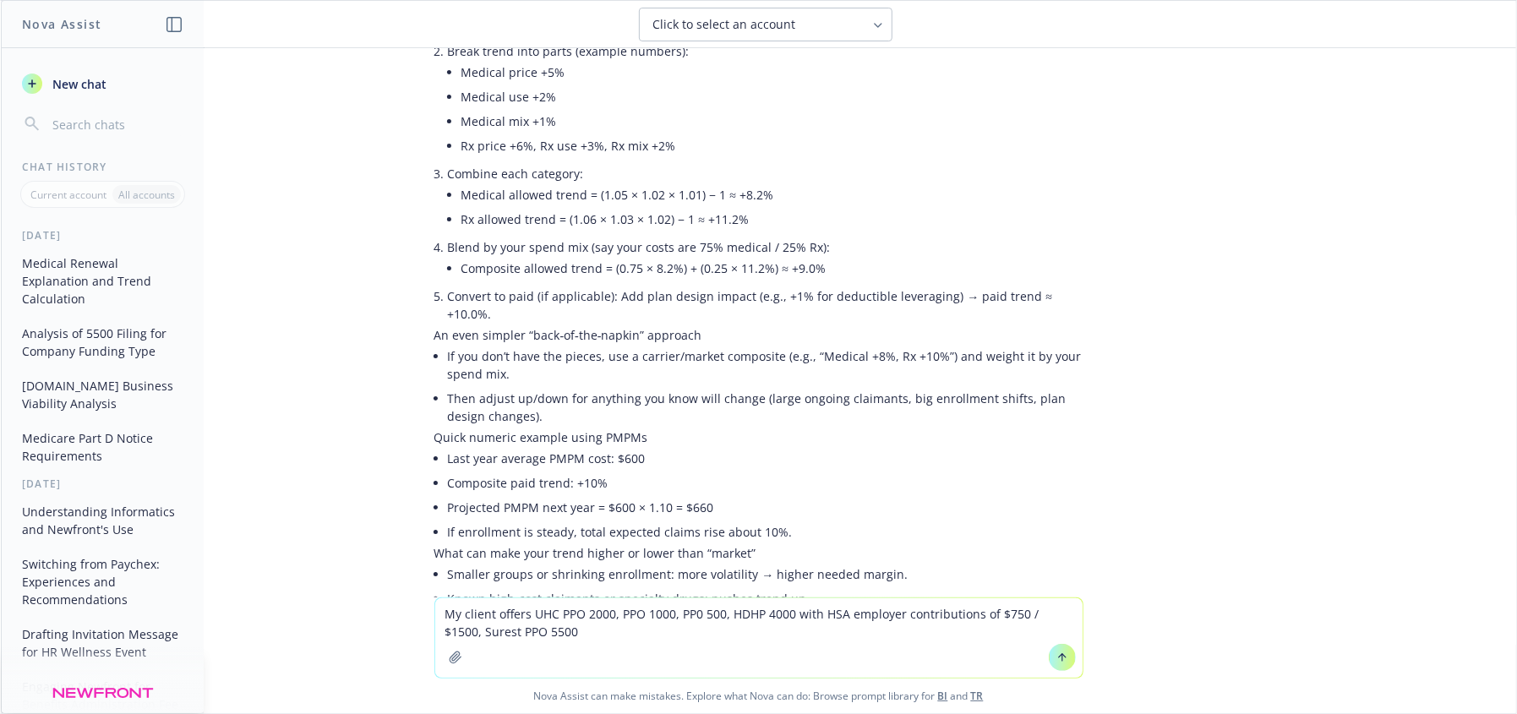
click at [582, 628] on textarea "My client offers UHC PPO 2000, PPO 1000, PP0 500, HDHP 4000 with HSA employer c…" at bounding box center [758, 637] width 647 height 79
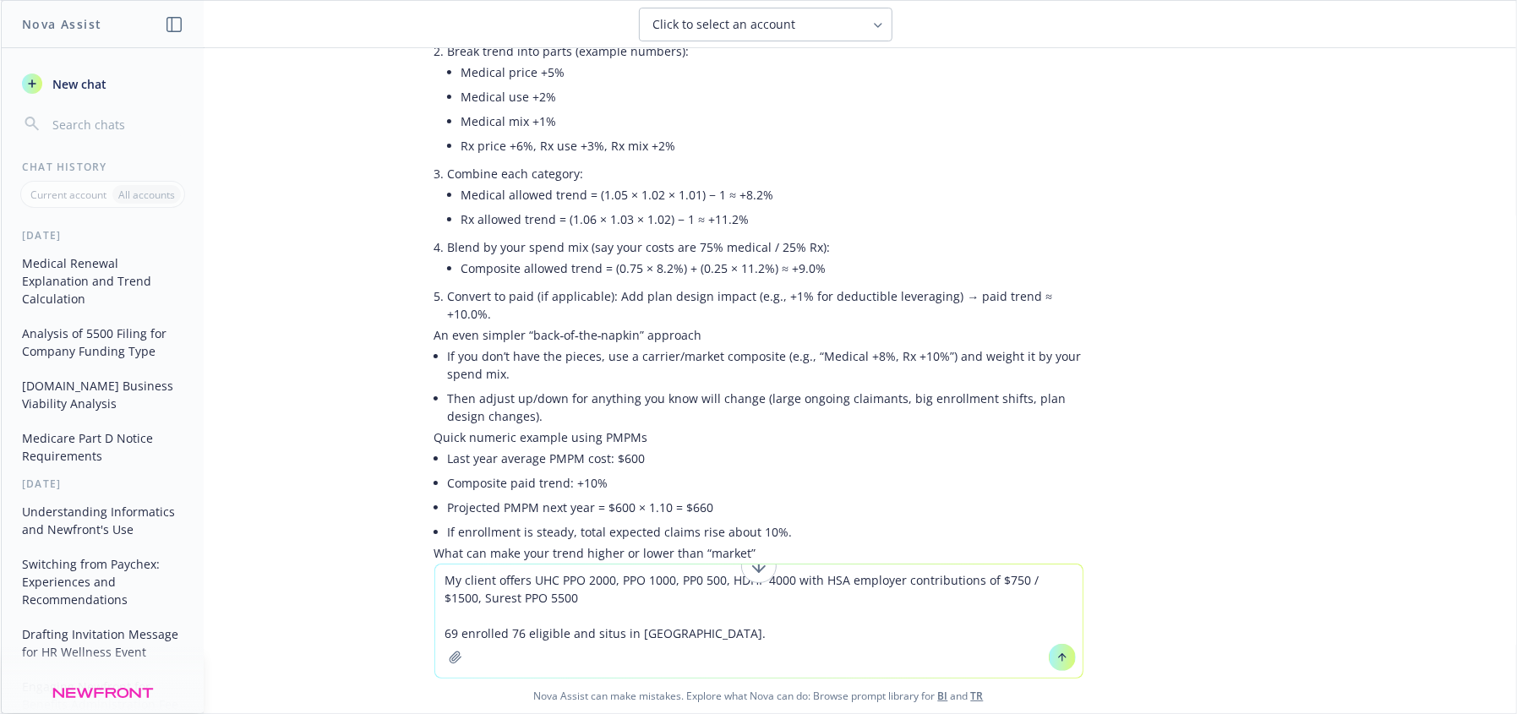
click at [690, 640] on textarea "My client offers UHC PPO 2000, PPO 1000, PP0 500, HDHP 4000 with HSA employer c…" at bounding box center [758, 621] width 647 height 113
drag, startPoint x: 1047, startPoint y: 658, endPoint x: 778, endPoint y: 644, distance: 269.1
click at [762, 642] on div "My client offers UHC PPO 2000, PPO 1000, PP0 500, HDHP 4000 with HSA employer c…" at bounding box center [758, 621] width 647 height 113
click at [724, 637] on textarea "My client offers UHC PPO 2000, PPO 1000, PP0 500, HDHP 4000 with HSA employer c…" at bounding box center [758, 621] width 647 height 113
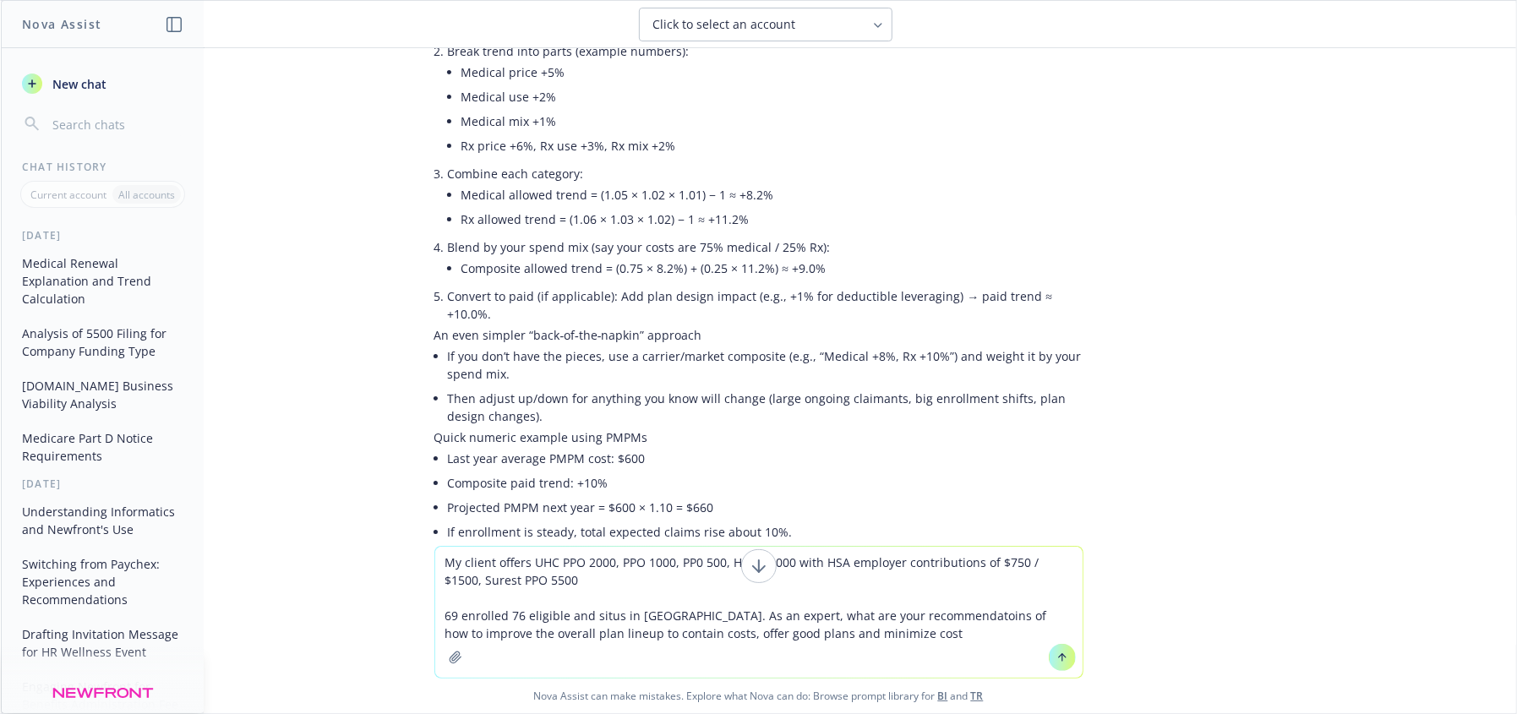
type textarea "My client offers UHC PPO 2000, PPO 1000, PP0 500, HDHP 4000 with HSA employer c…"
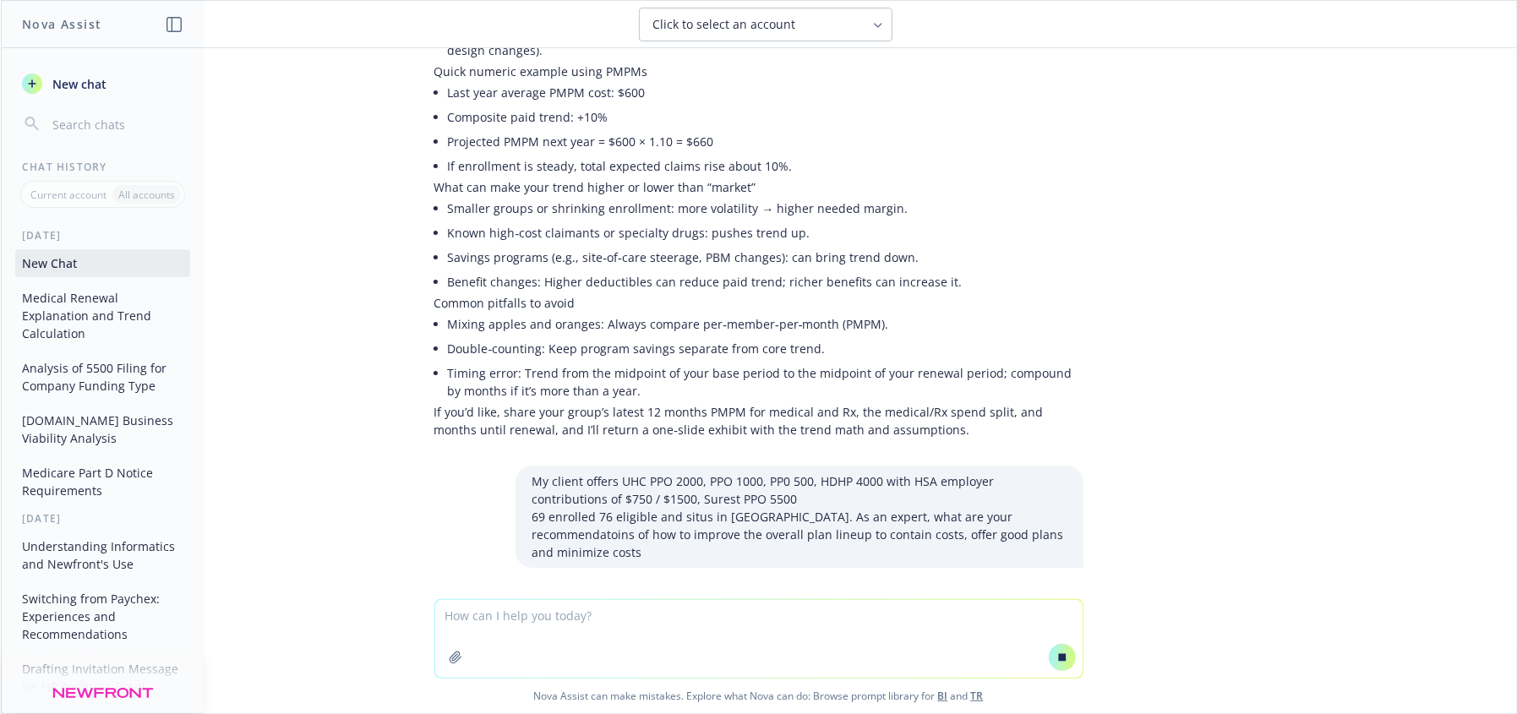
scroll to position [3250, 0]
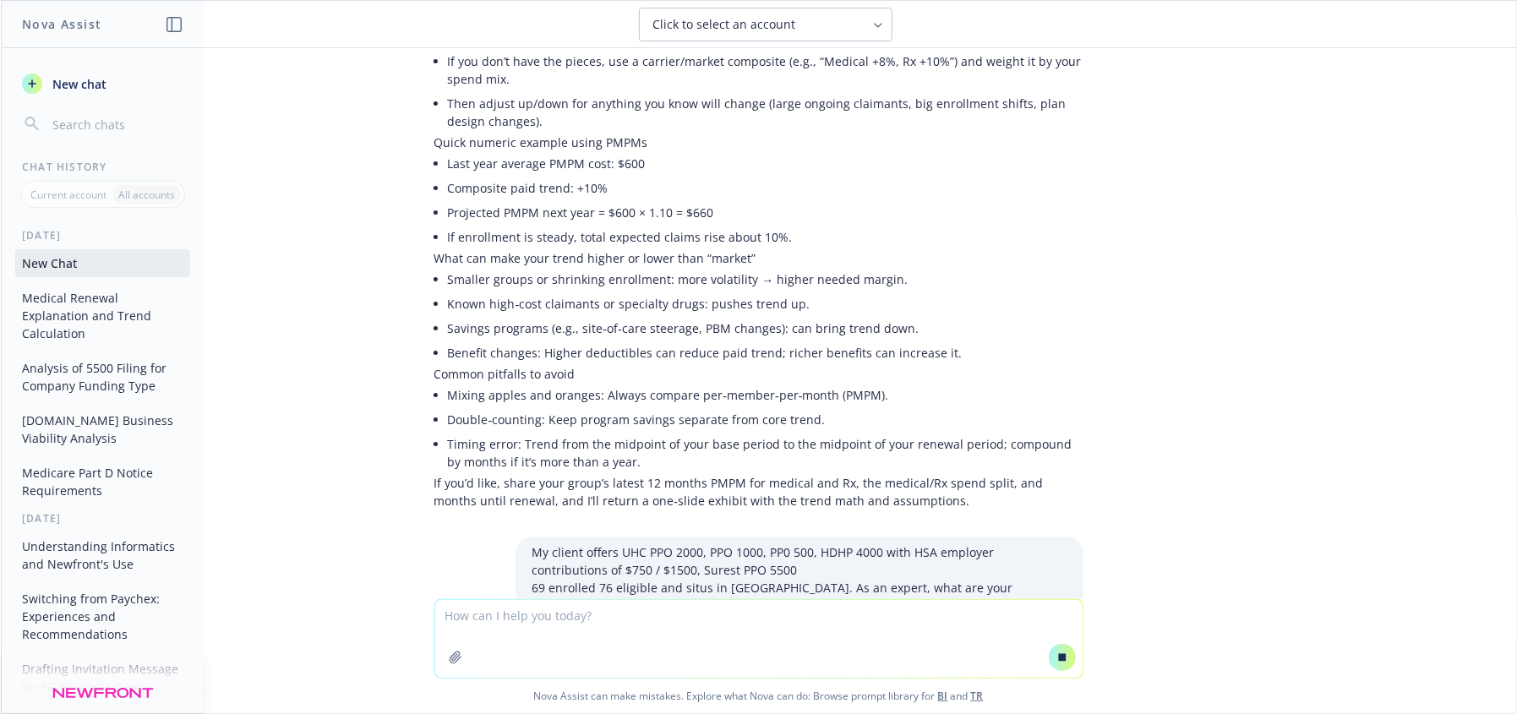
click at [504, 626] on textarea at bounding box center [758, 639] width 647 height 78
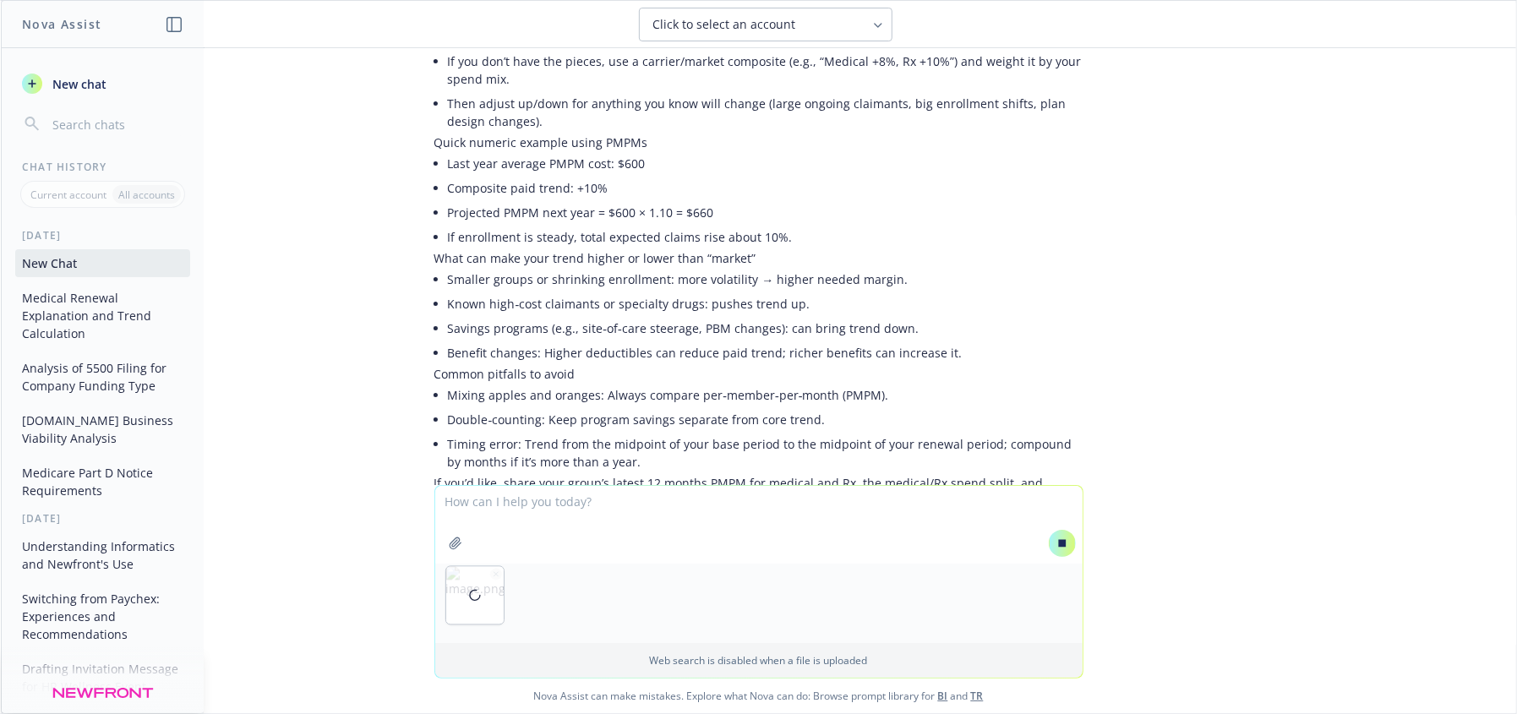
scroll to position [3260, 0]
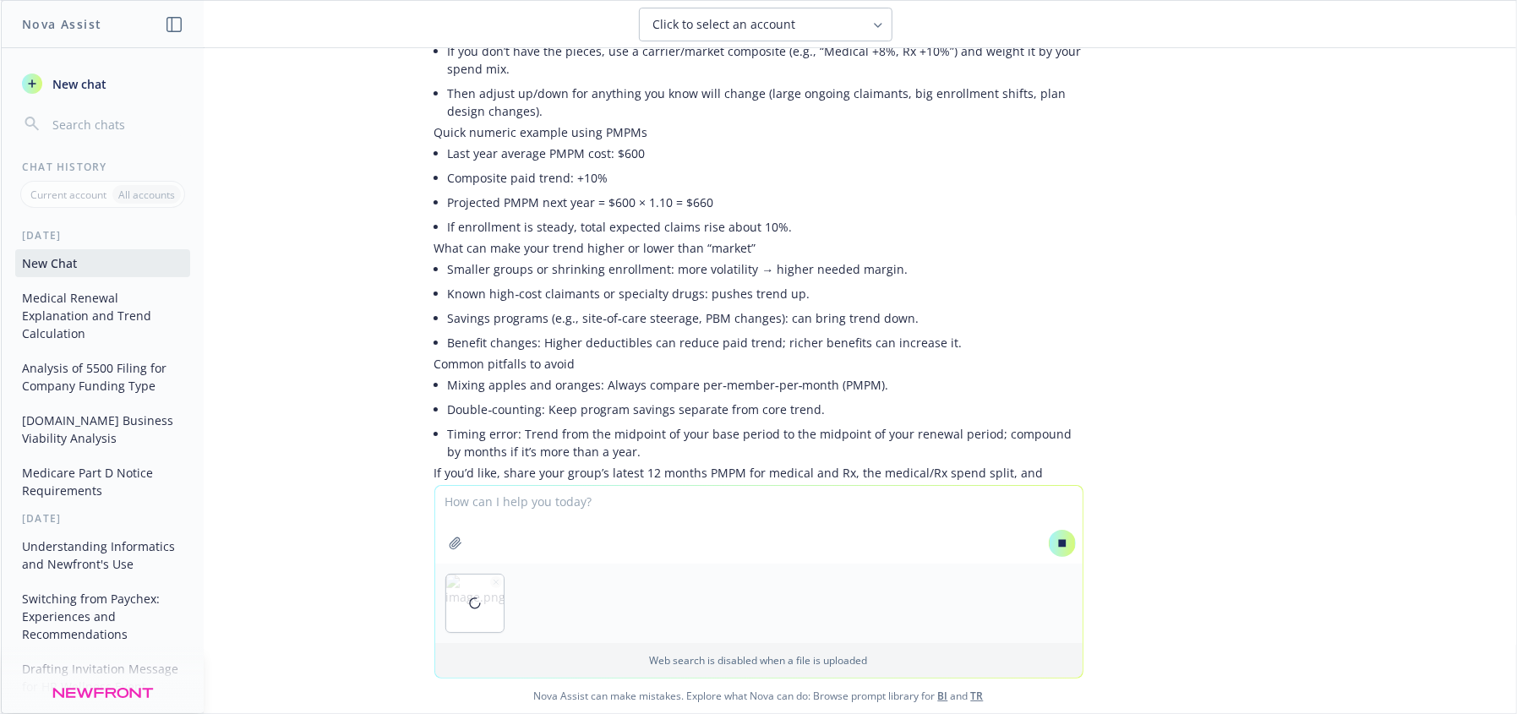
click at [501, 511] on textarea at bounding box center [758, 525] width 647 height 78
click at [1062, 542] on button at bounding box center [1062, 543] width 27 height 27
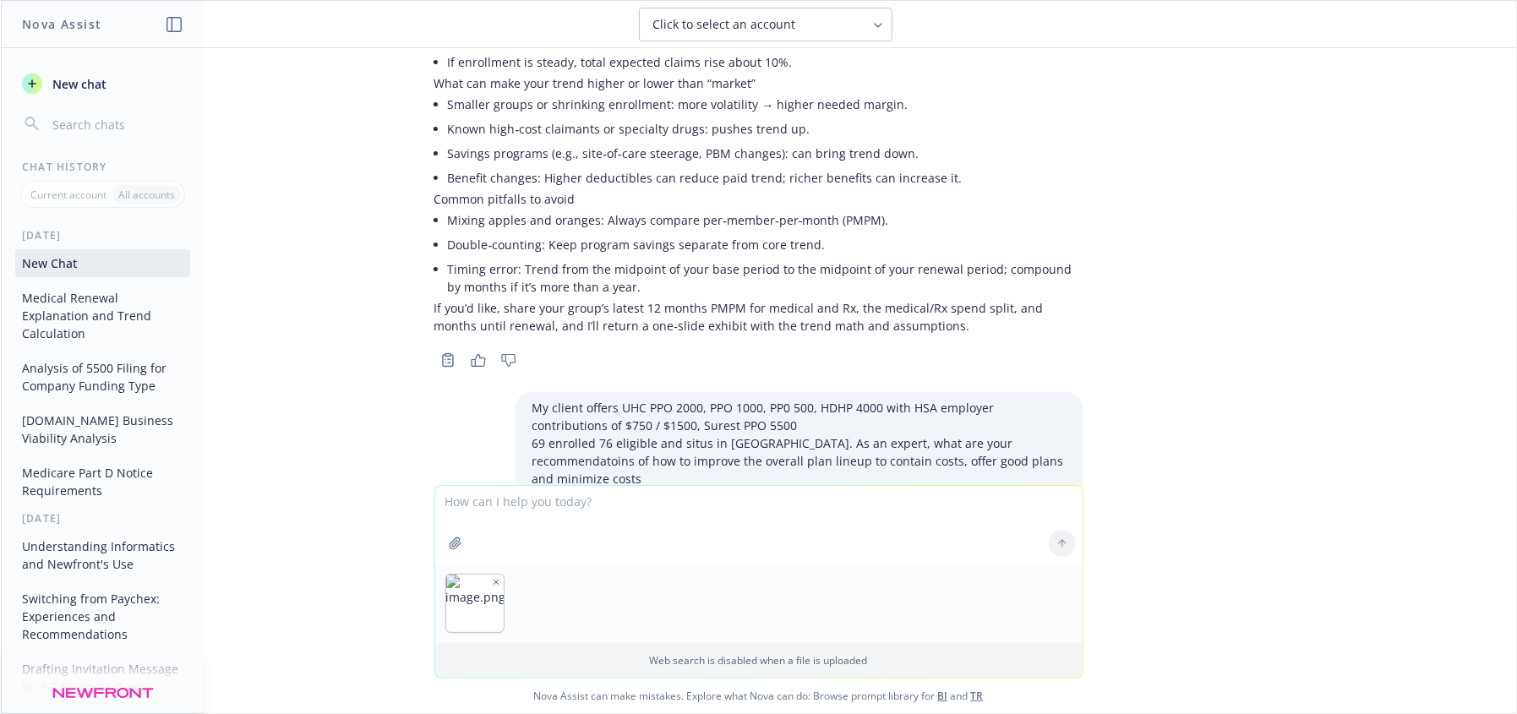
scroll to position [3487, 0]
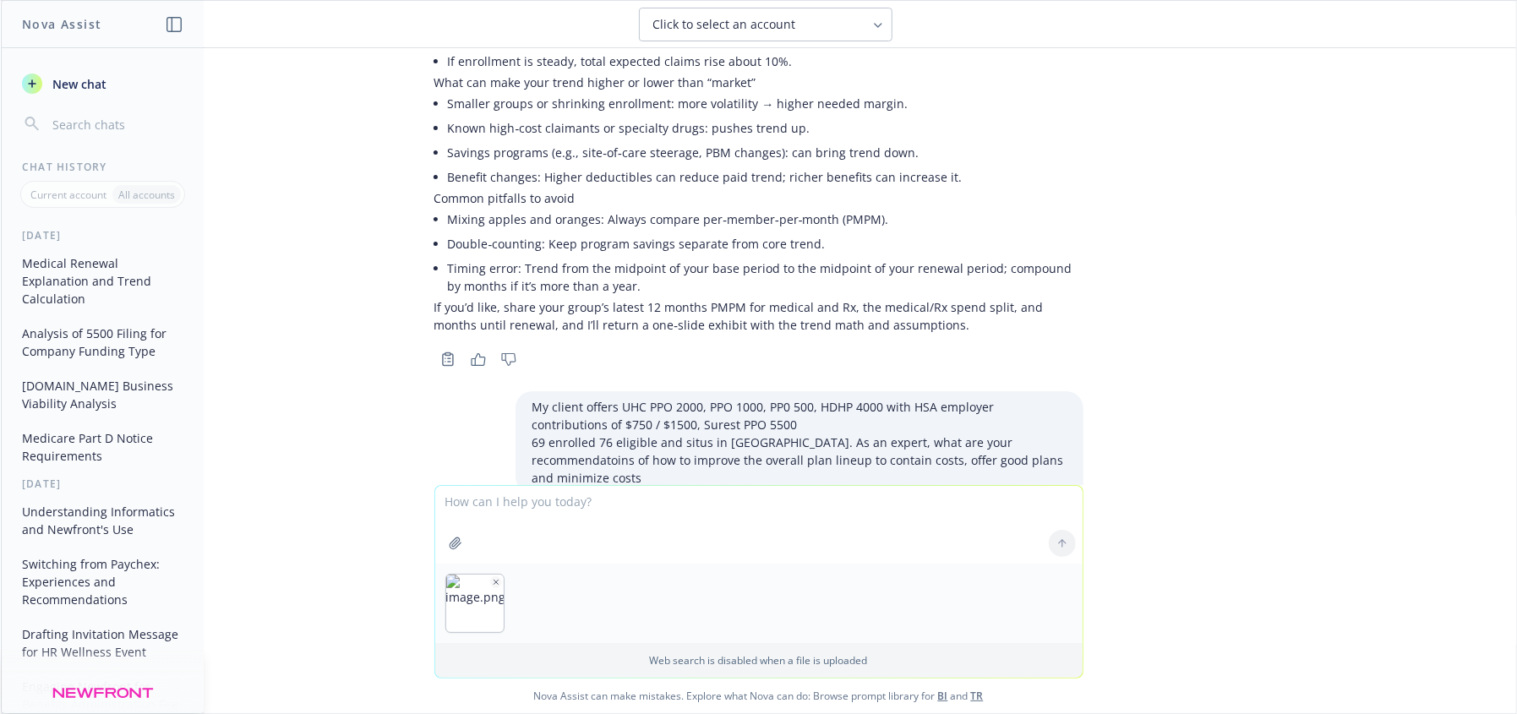
click at [503, 505] on textarea at bounding box center [758, 525] width 647 height 78
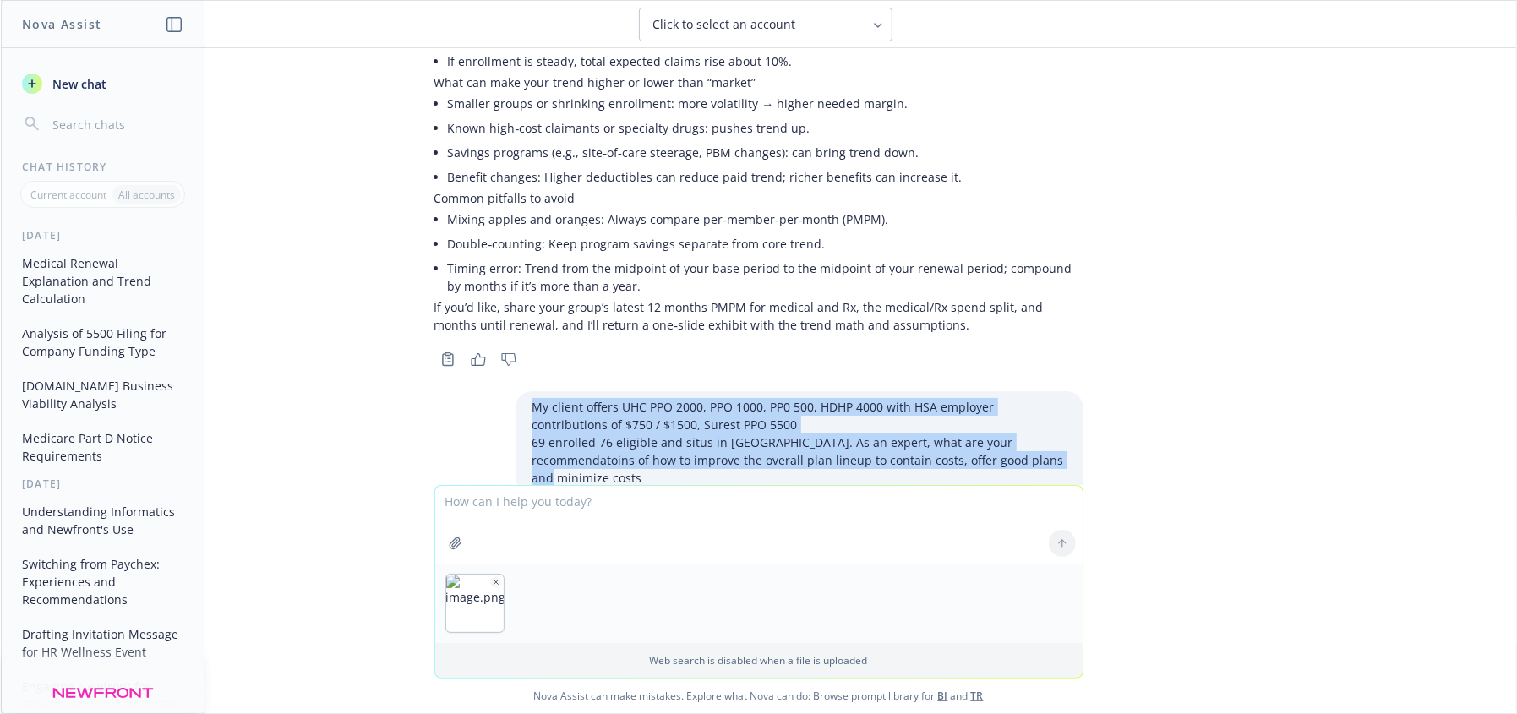
drag, startPoint x: 533, startPoint y: 298, endPoint x: 1066, endPoint y: 348, distance: 534.9
click at [1066, 391] on div "My client offers UHC PPO 2000, PPO 1000, PP0 500, HDHP 4000 with HSA employer c…" at bounding box center [800, 442] width 568 height 102
copy div "My client offers UHC PPO 2000, PPO 1000, PP0 500, HDHP 4000 with HSA employer c…"
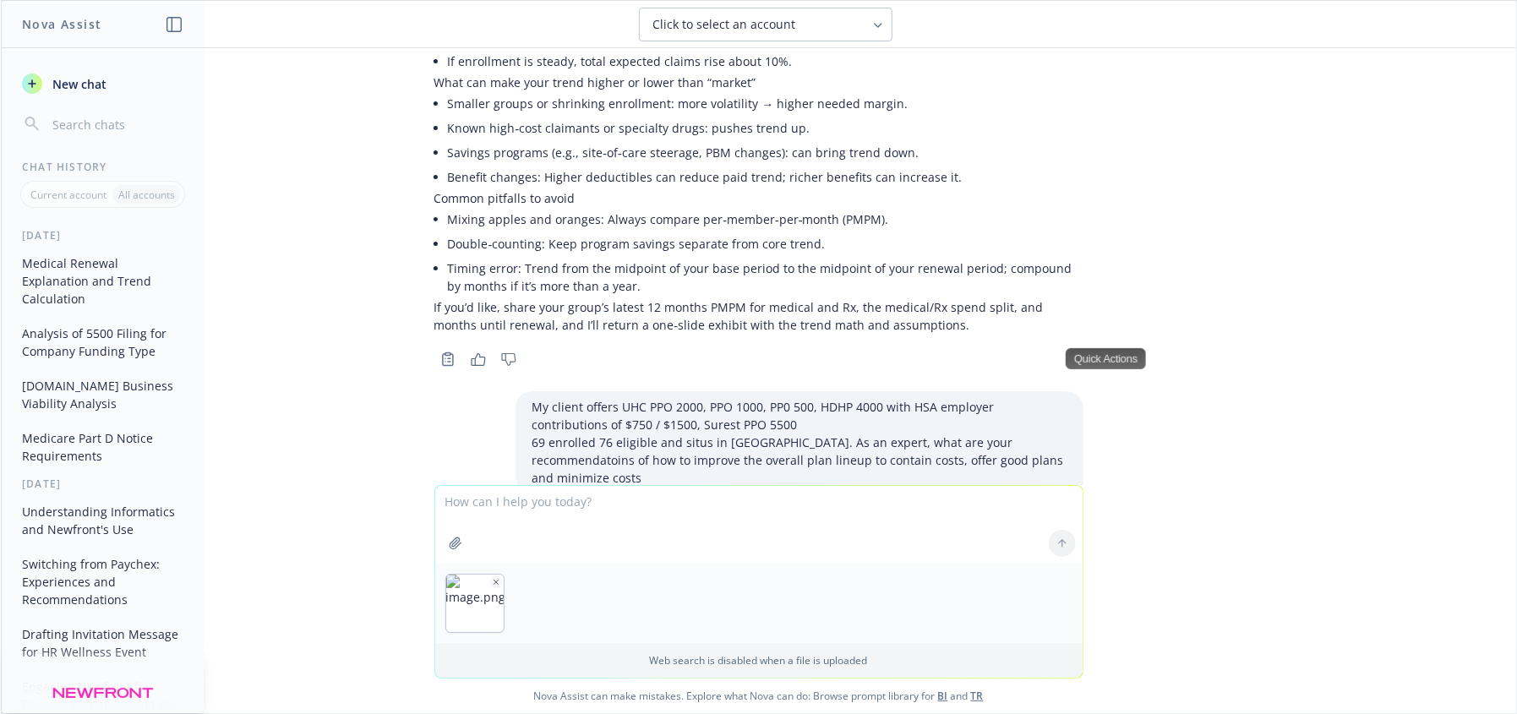
click at [512, 500] on textarea at bounding box center [758, 525] width 647 height 78
paste textarea "My client offers UHC PPO 2000, PPO 1000, PP0 500, HDHP 4000 with HSA employer c…"
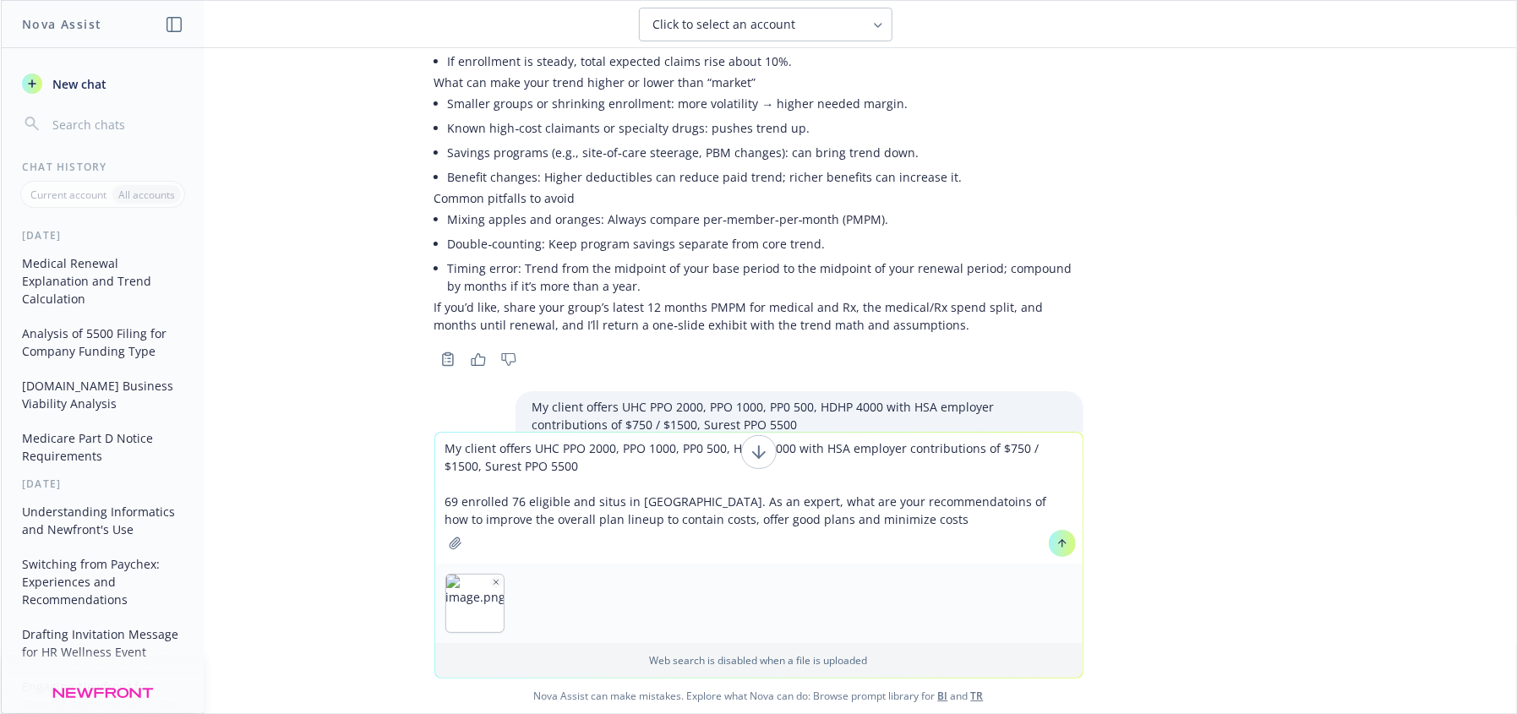
click at [862, 522] on textarea "My client offers UHC PPO 2000, PPO 1000, PP0 500, HDHP 4000 with HSA employer c…" at bounding box center [758, 498] width 647 height 131
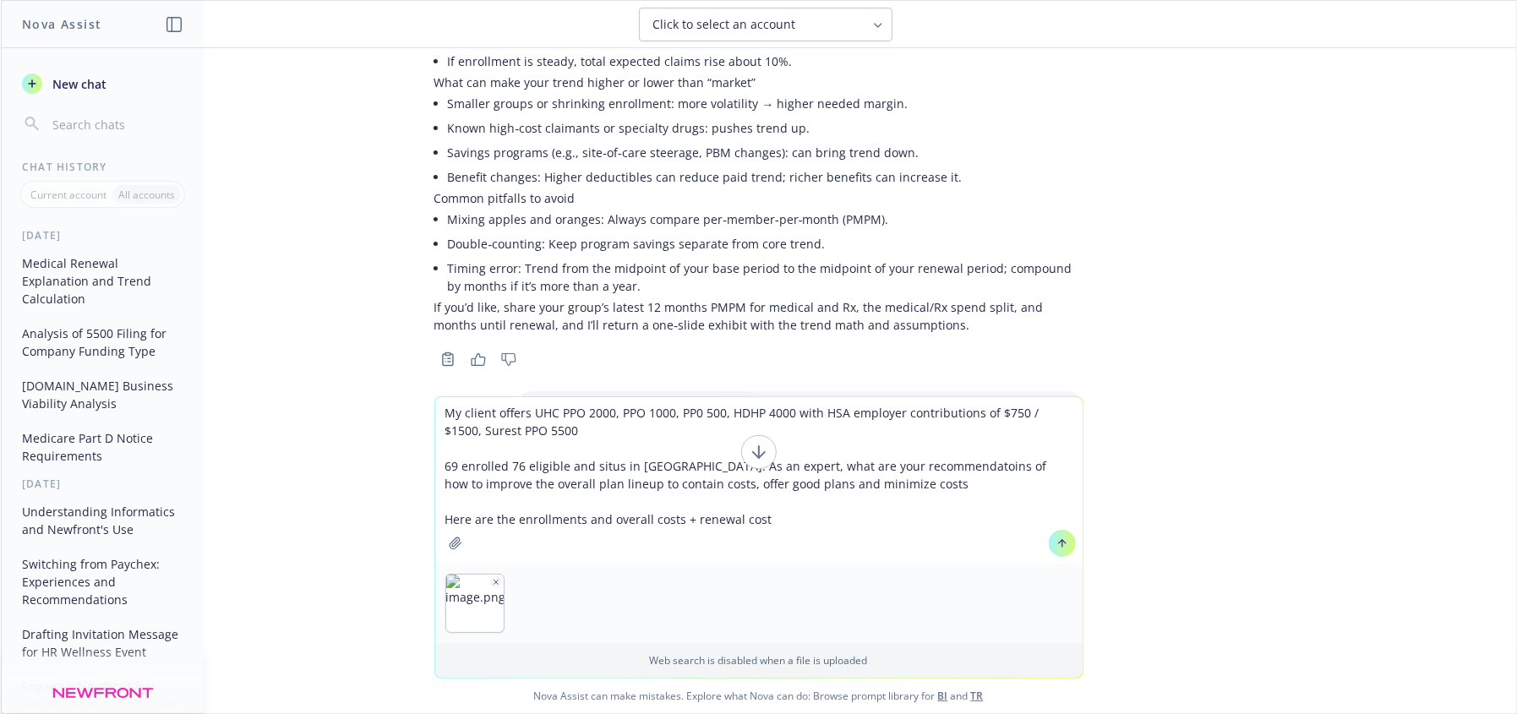
type textarea "My client offers UHC PPO 2000, PPO 1000, PP0 500, HDHP 4000 with HSA employer c…"
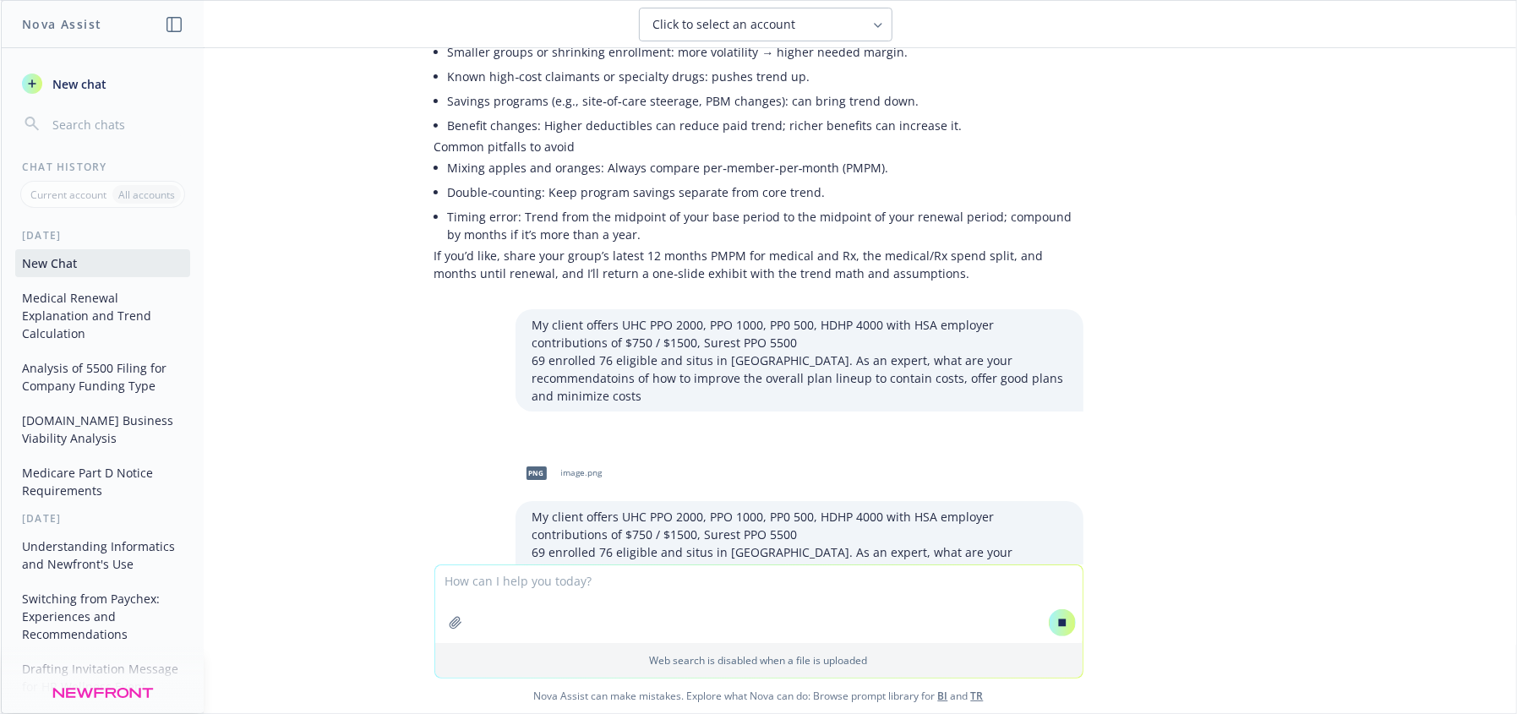
scroll to position [3494, 0]
